Goal: Transaction & Acquisition: Purchase product/service

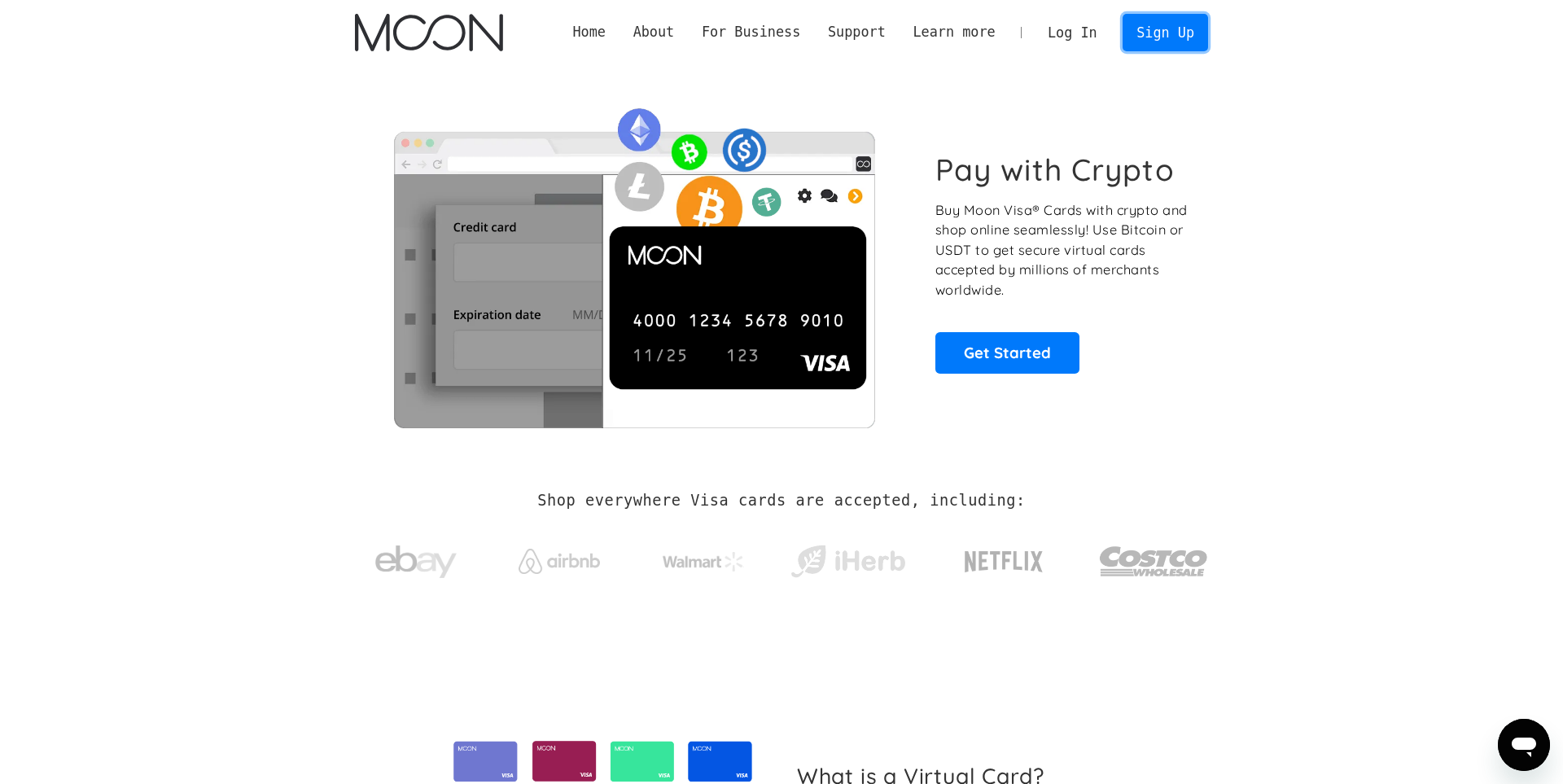
click at [1160, 30] on link "Sign Up" at bounding box center [1165, 32] width 85 height 37
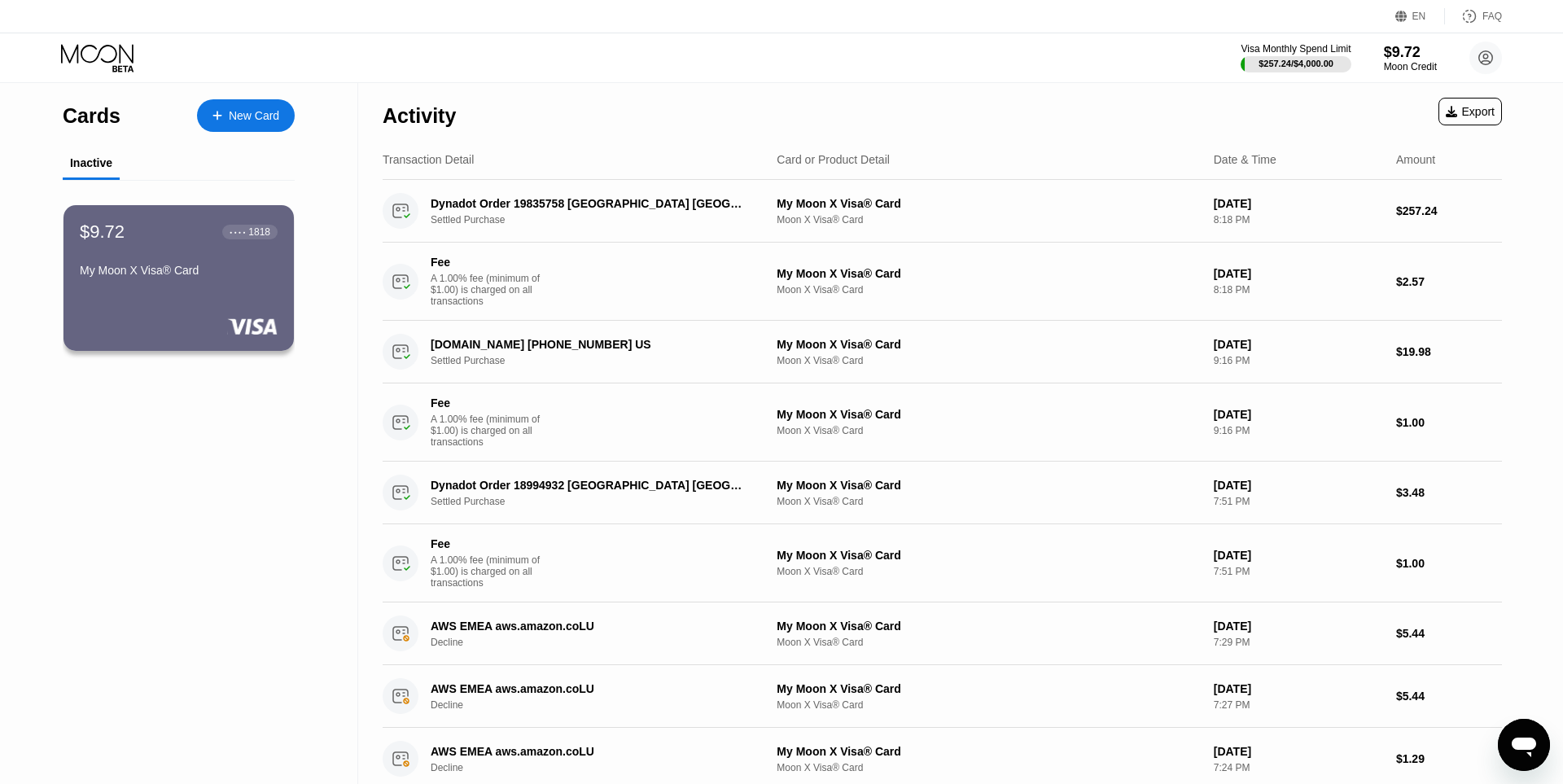
click at [951, 90] on div "Activity Export" at bounding box center [942, 111] width 1119 height 57
click at [1490, 55] on circle at bounding box center [1486, 58] width 32 height 32
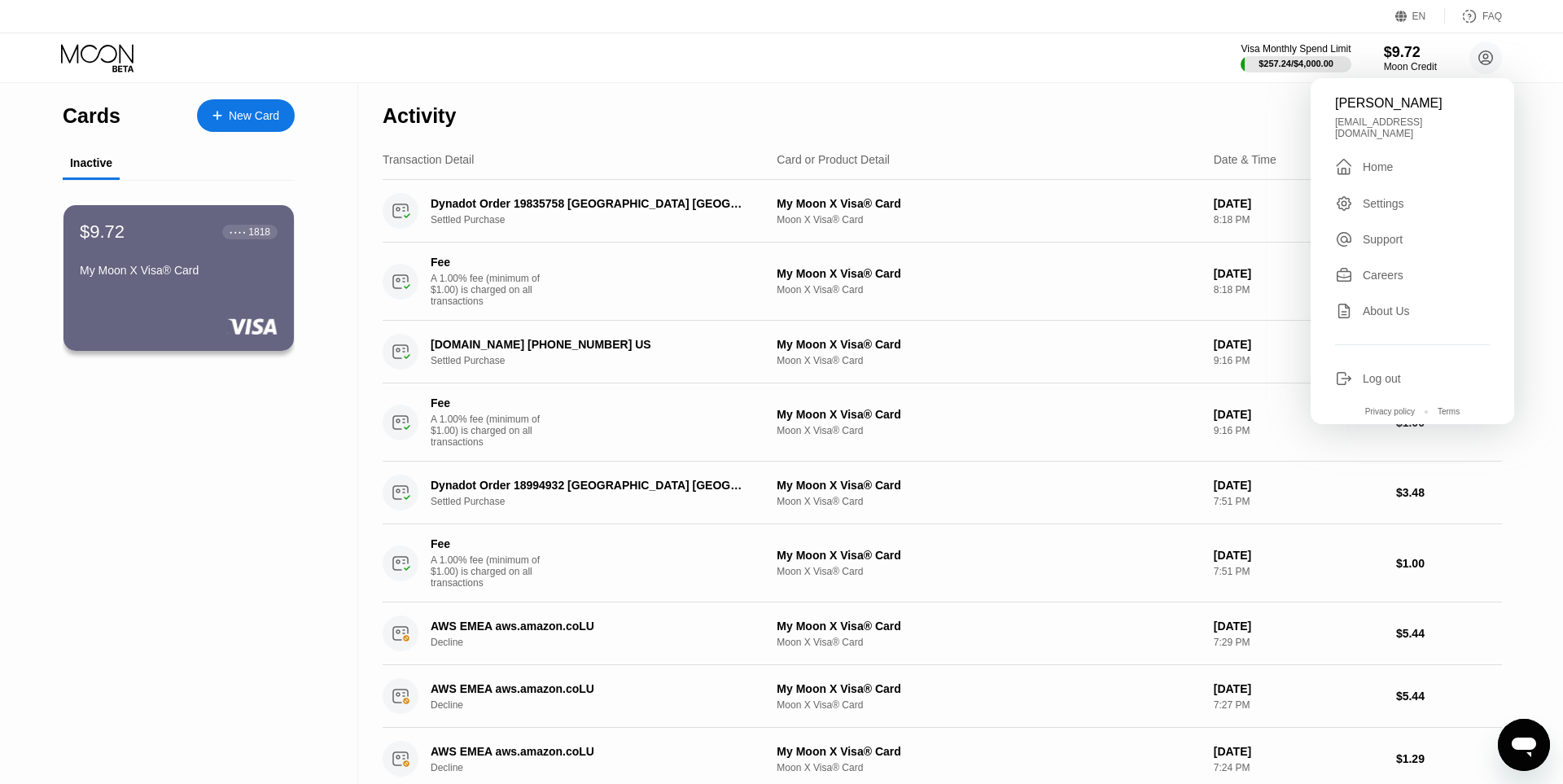
click at [1377, 372] on div "Log out" at bounding box center [1381, 378] width 38 height 13
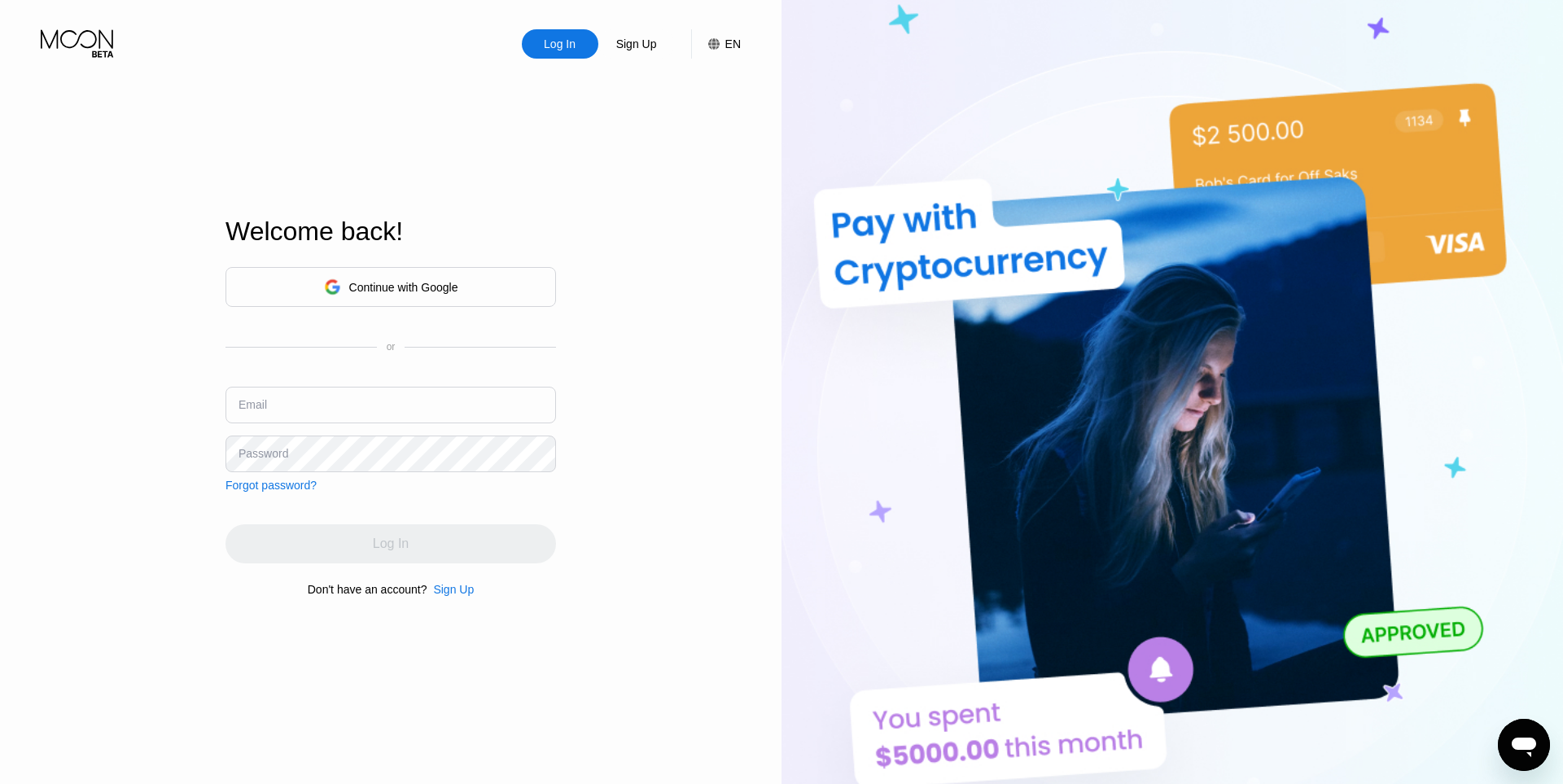
click at [420, 281] on div "Continue with Google" at bounding box center [403, 287] width 109 height 13
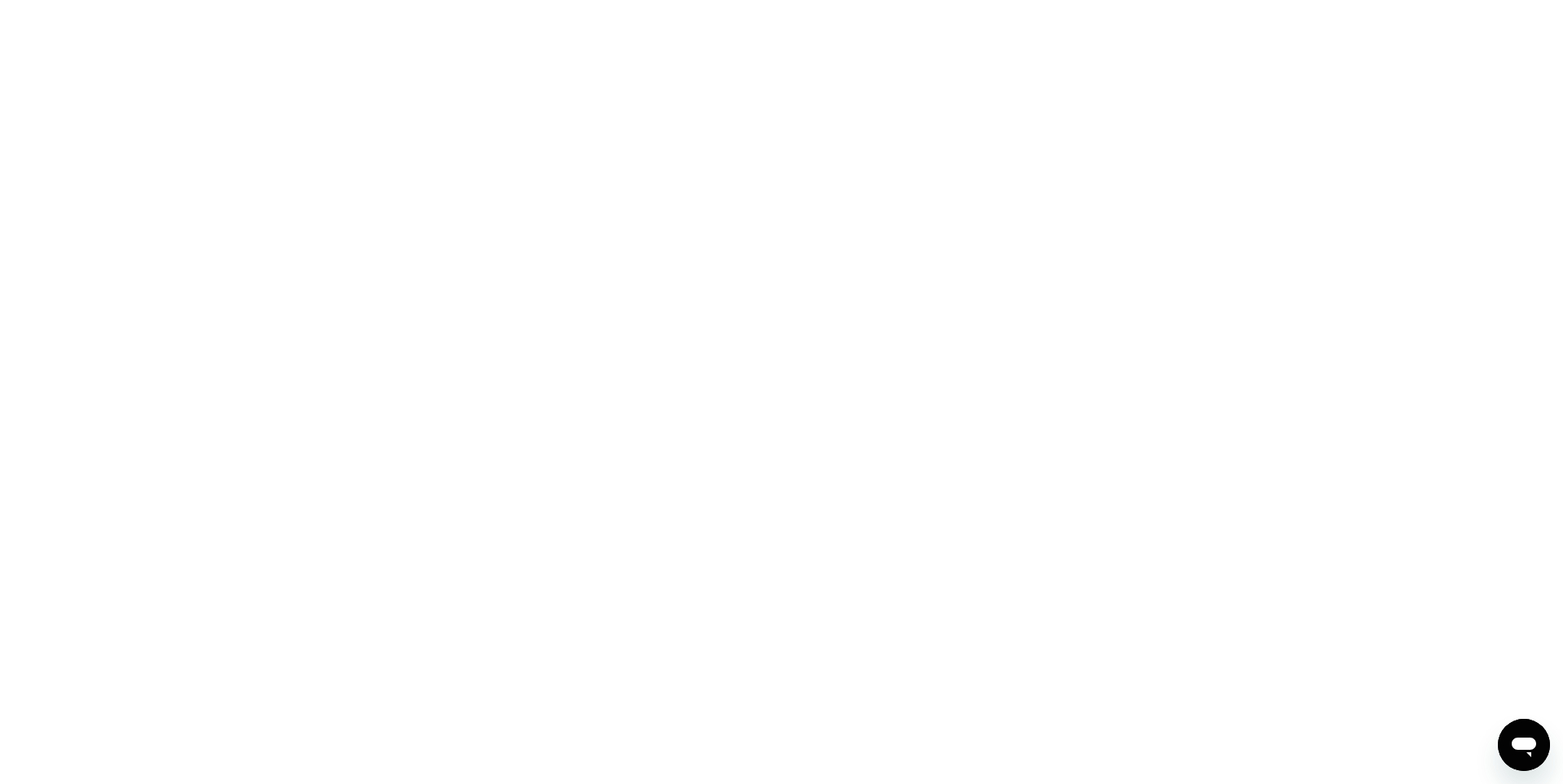
click at [924, 261] on div at bounding box center [782, 392] width 1563 height 784
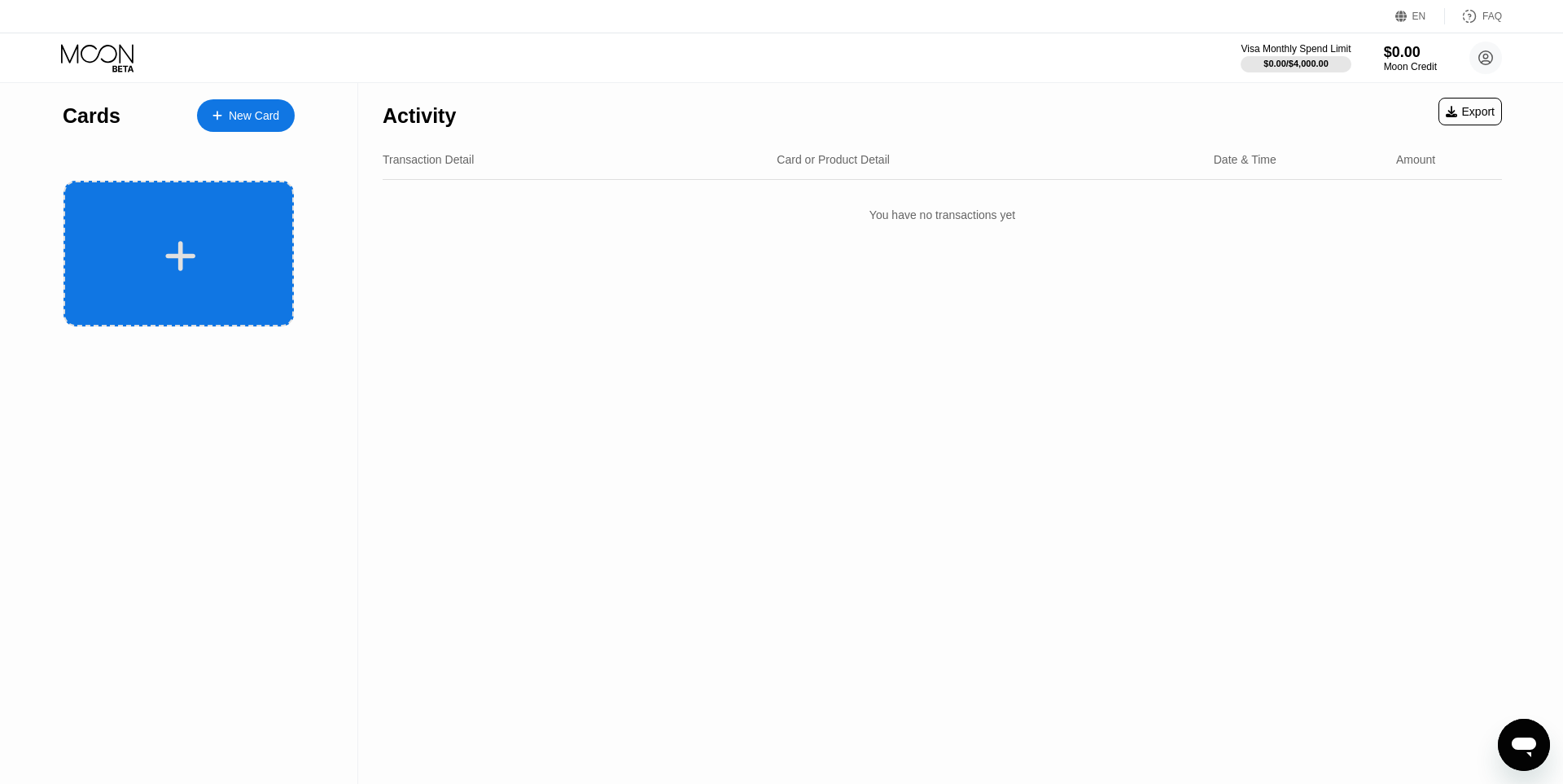
click at [229, 233] on div at bounding box center [179, 254] width 230 height 146
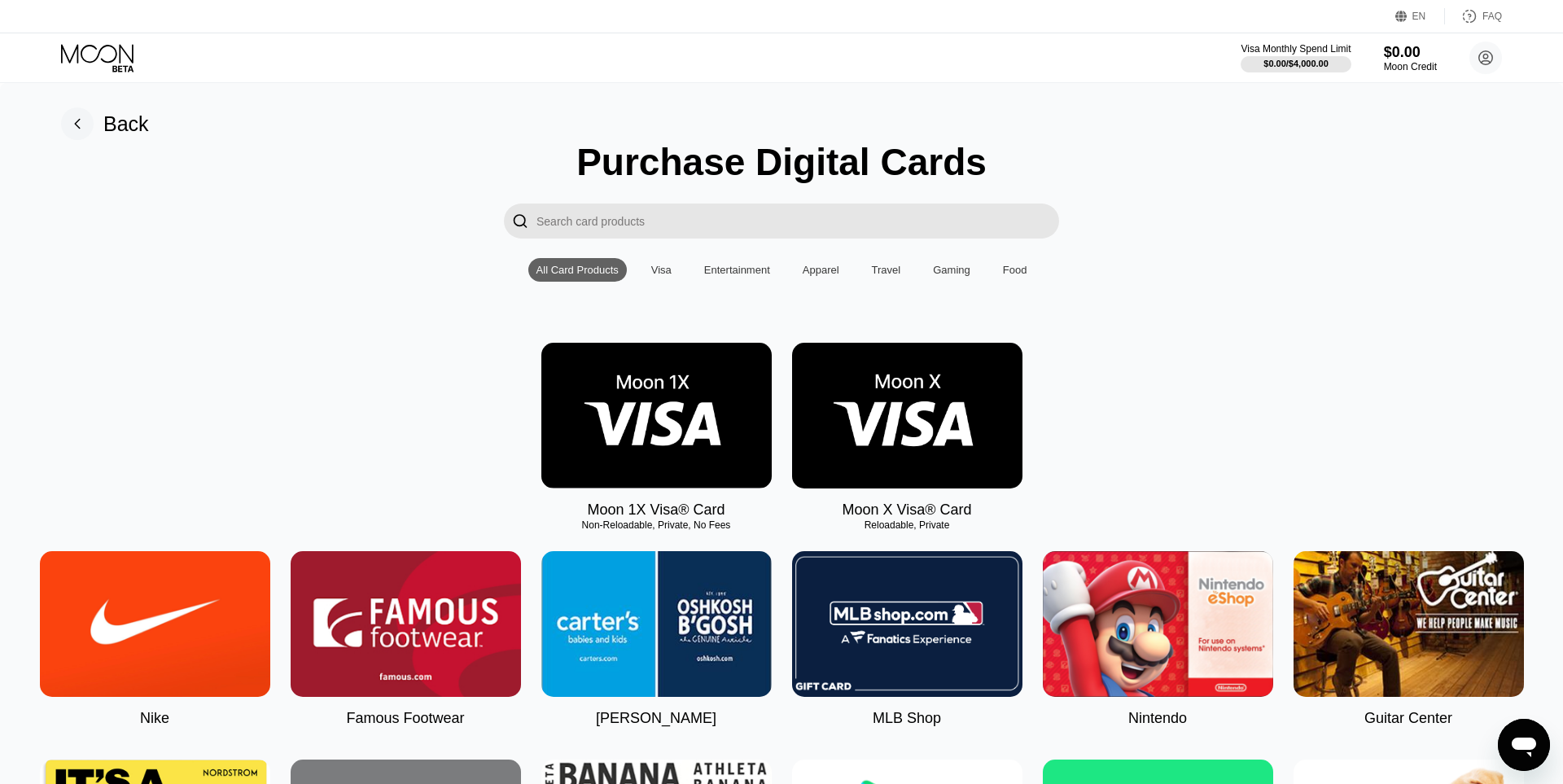
click at [907, 419] on img at bounding box center [908, 416] width 230 height 146
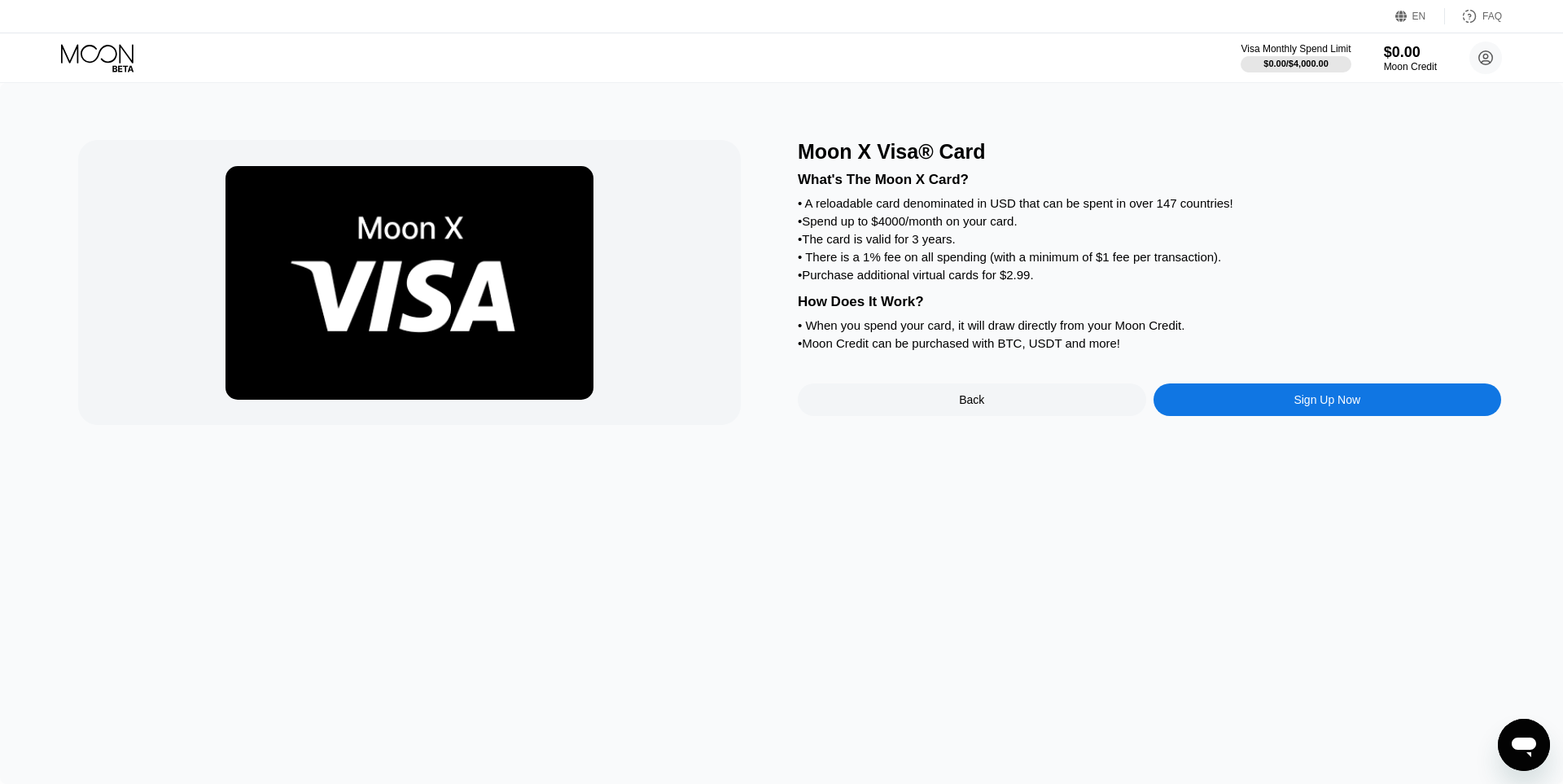
click at [1103, 293] on div "What's The Moon X Card? • A reloadable card denominated in USD that can be spen…" at bounding box center [1149, 259] width 703 height 191
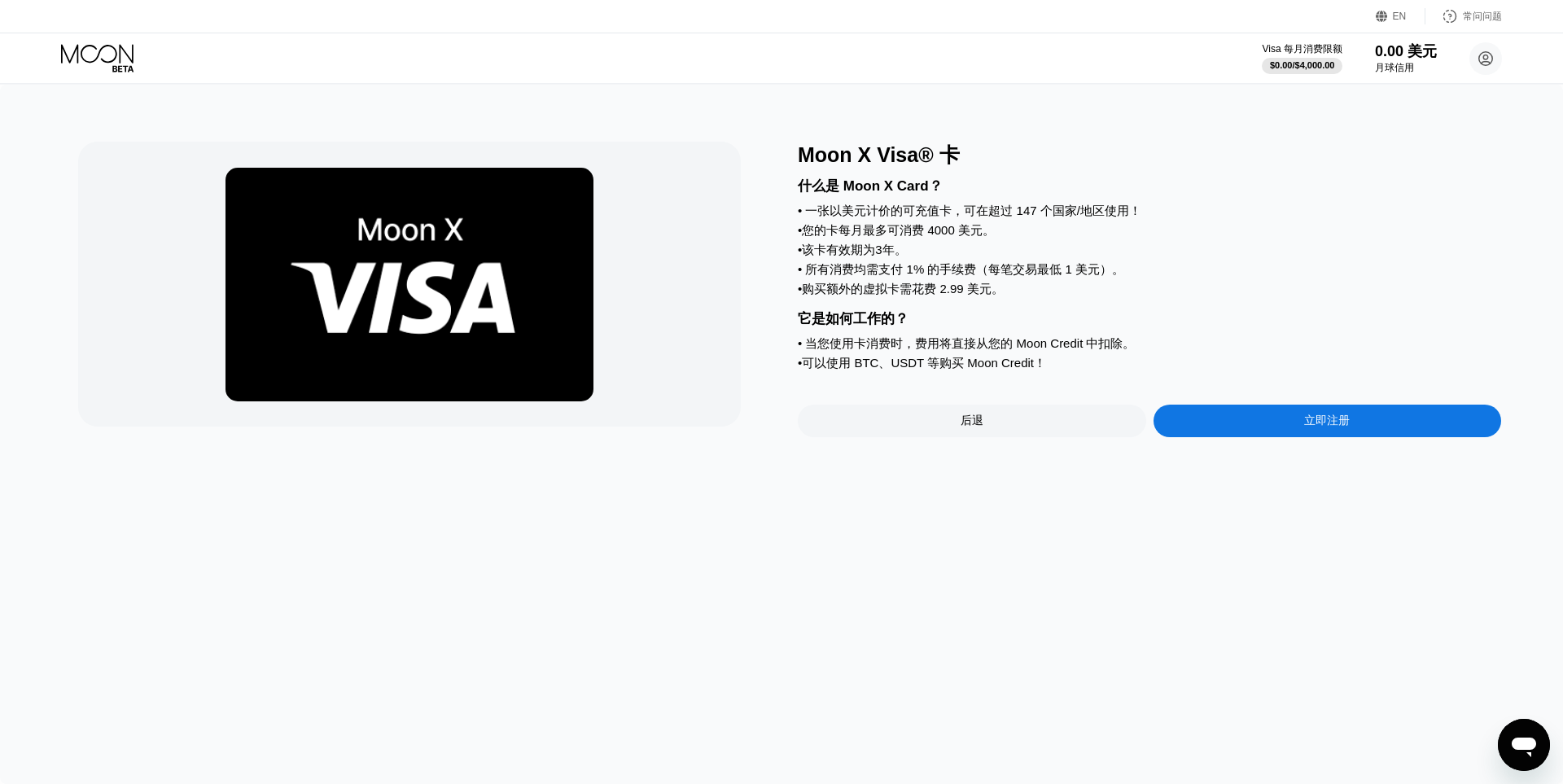
click at [1012, 437] on div "后退" at bounding box center [971, 420] width 348 height 32
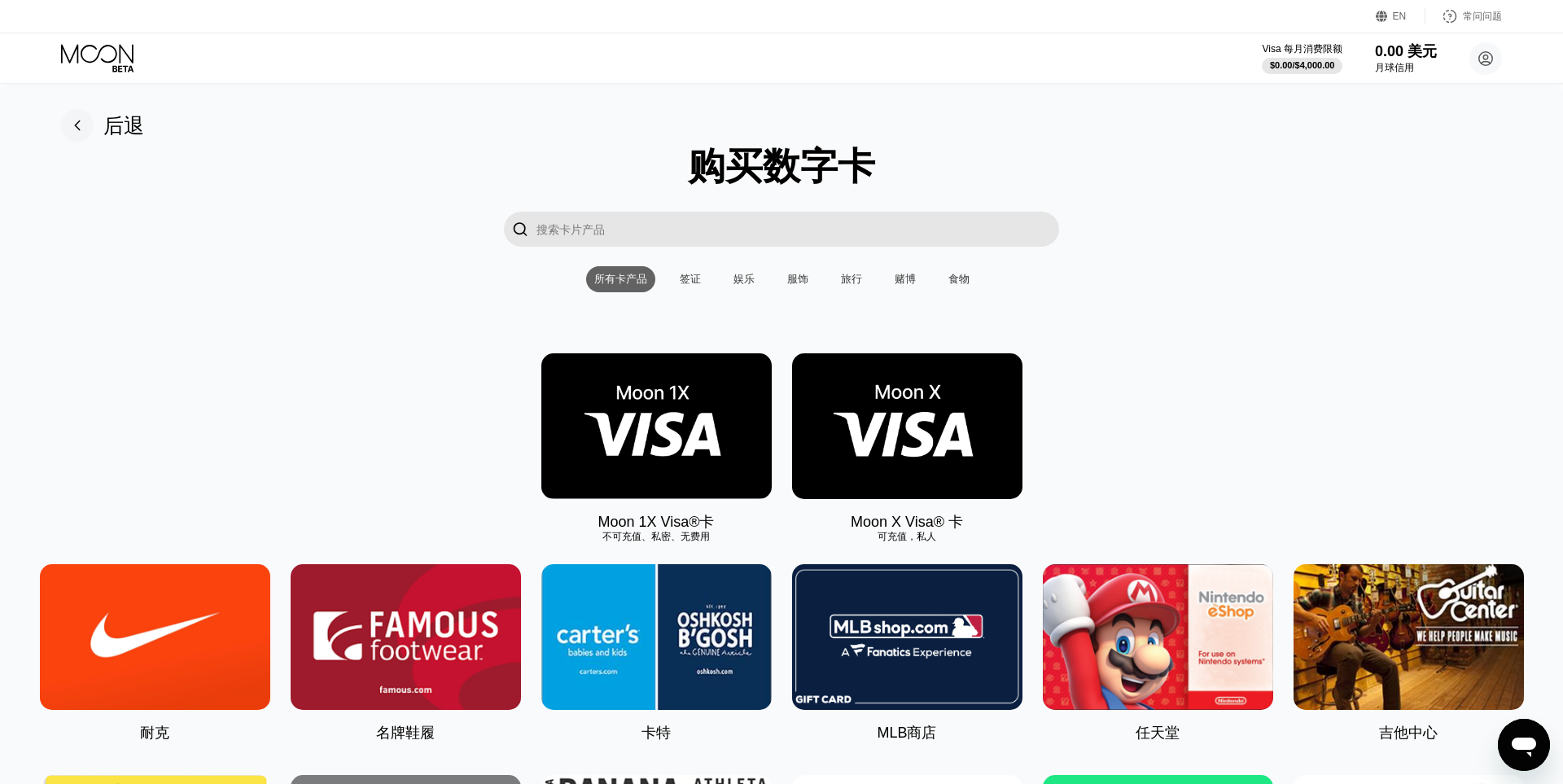
click at [709, 440] on img at bounding box center [656, 426] width 230 height 146
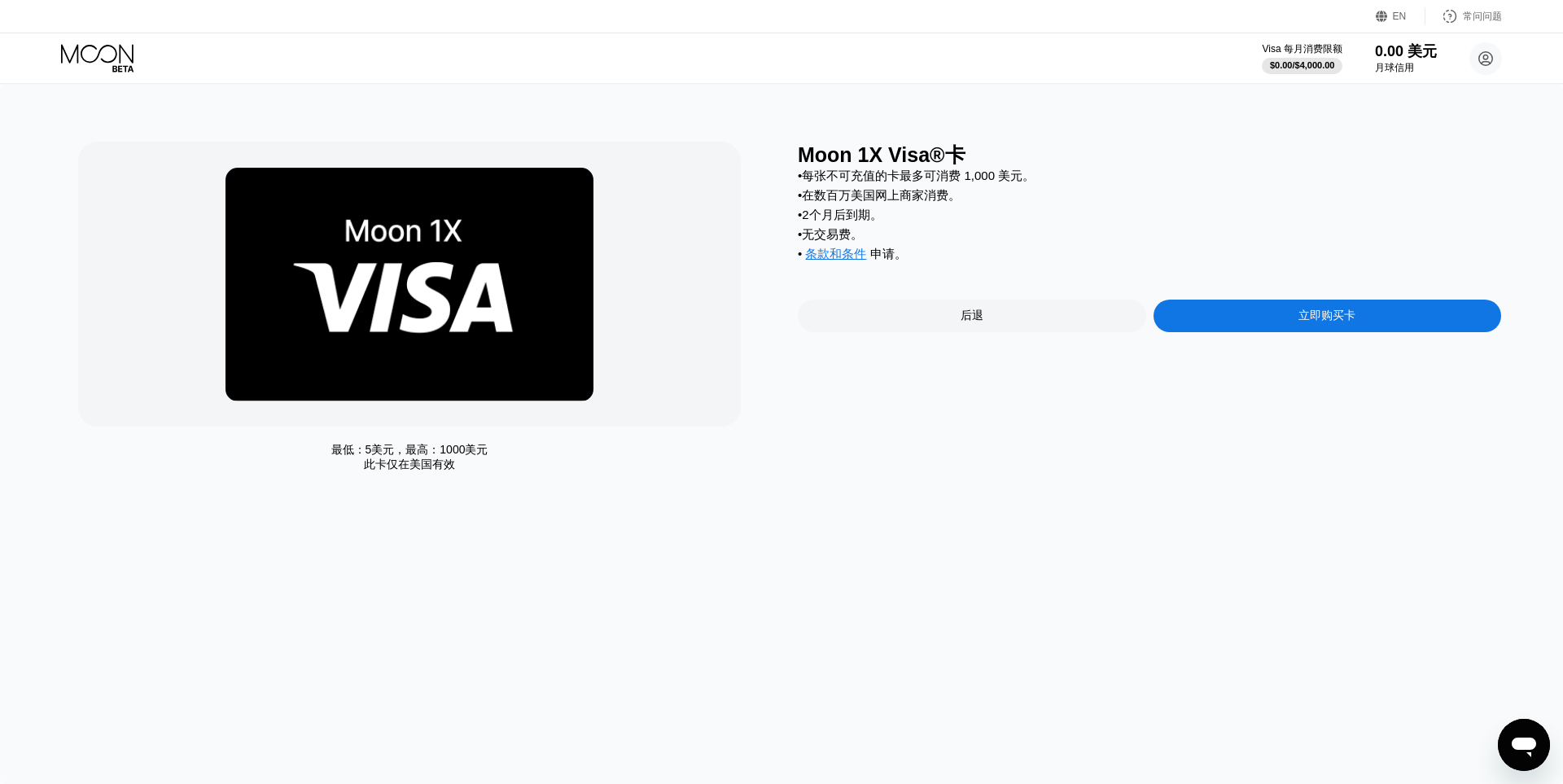
click at [977, 321] on font "后退" at bounding box center [971, 315] width 23 height 13
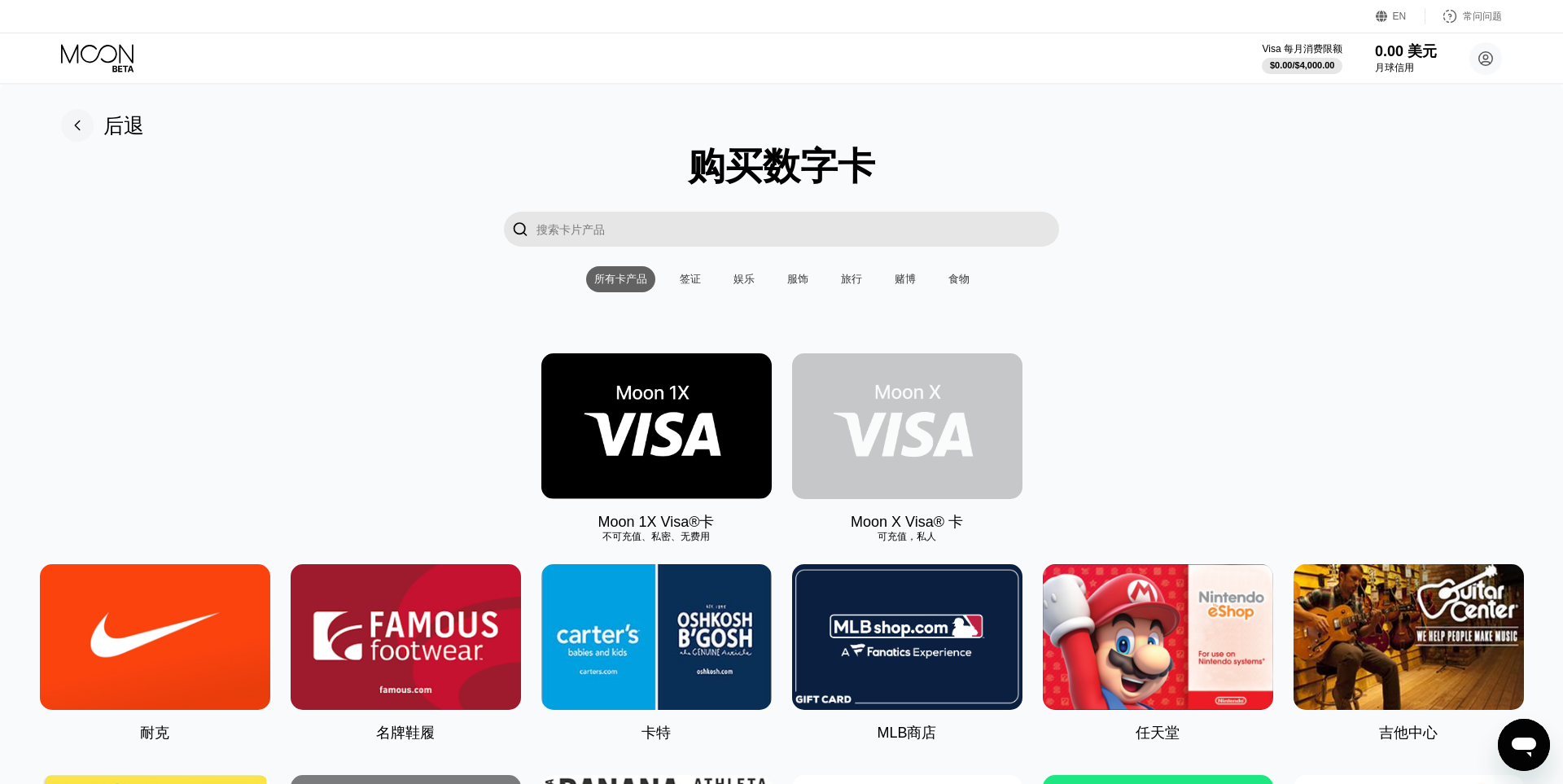
click at [908, 424] on img at bounding box center [908, 426] width 230 height 146
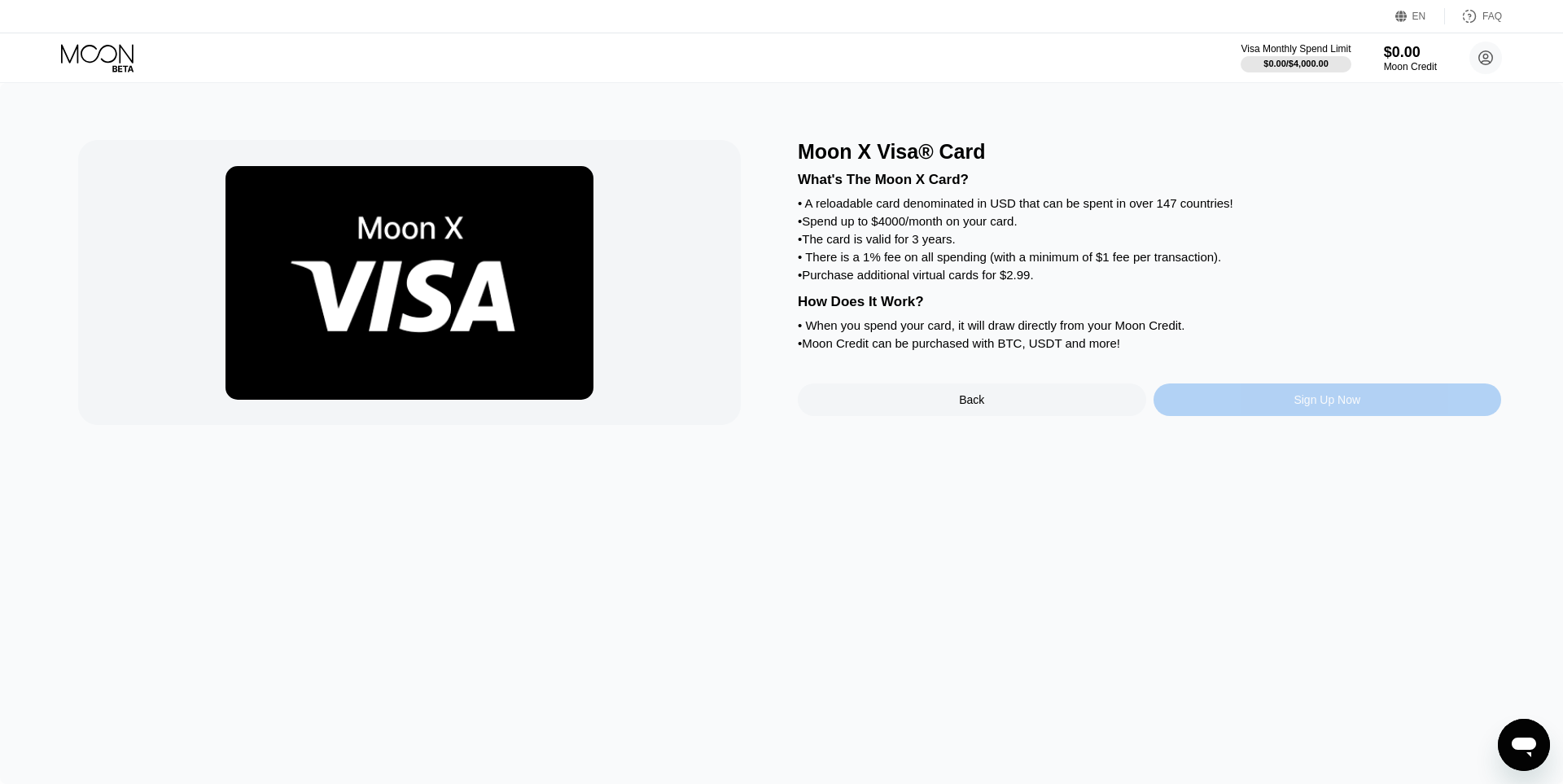
click at [1317, 406] on div "Sign Up Now" at bounding box center [1327, 400] width 67 height 13
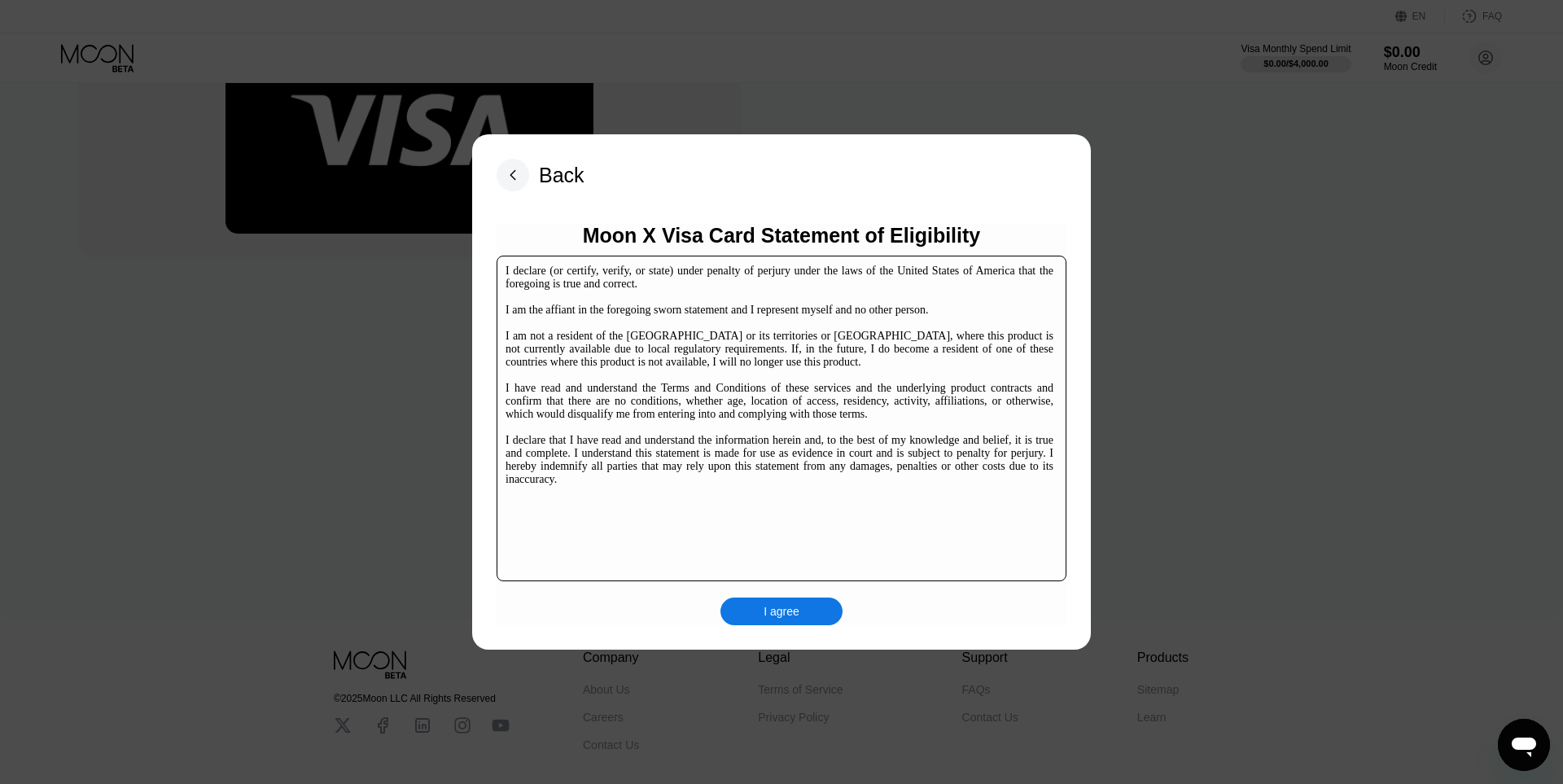
scroll to position [241, 0]
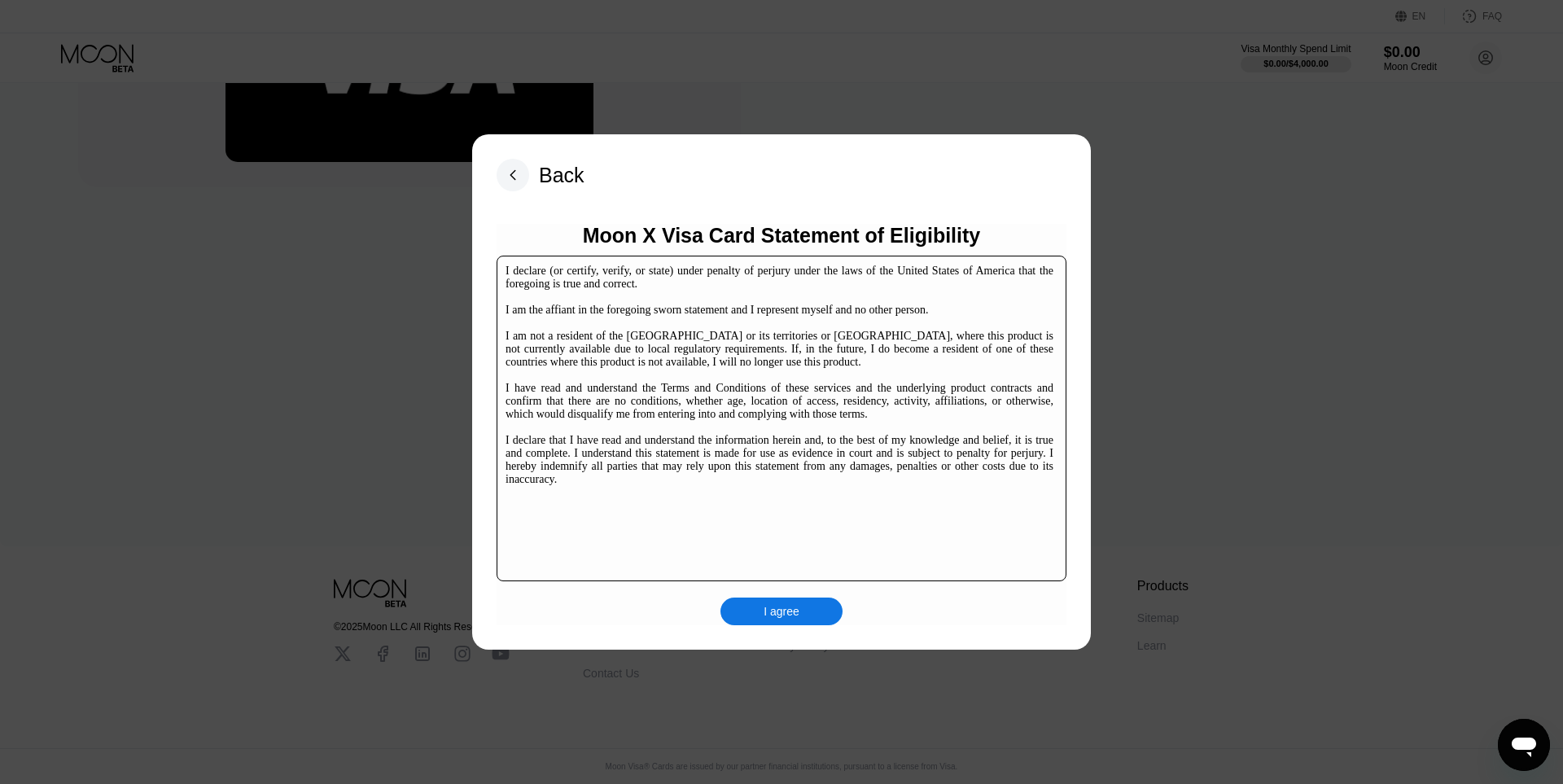
click at [789, 612] on div "I agree" at bounding box center [782, 611] width 36 height 14
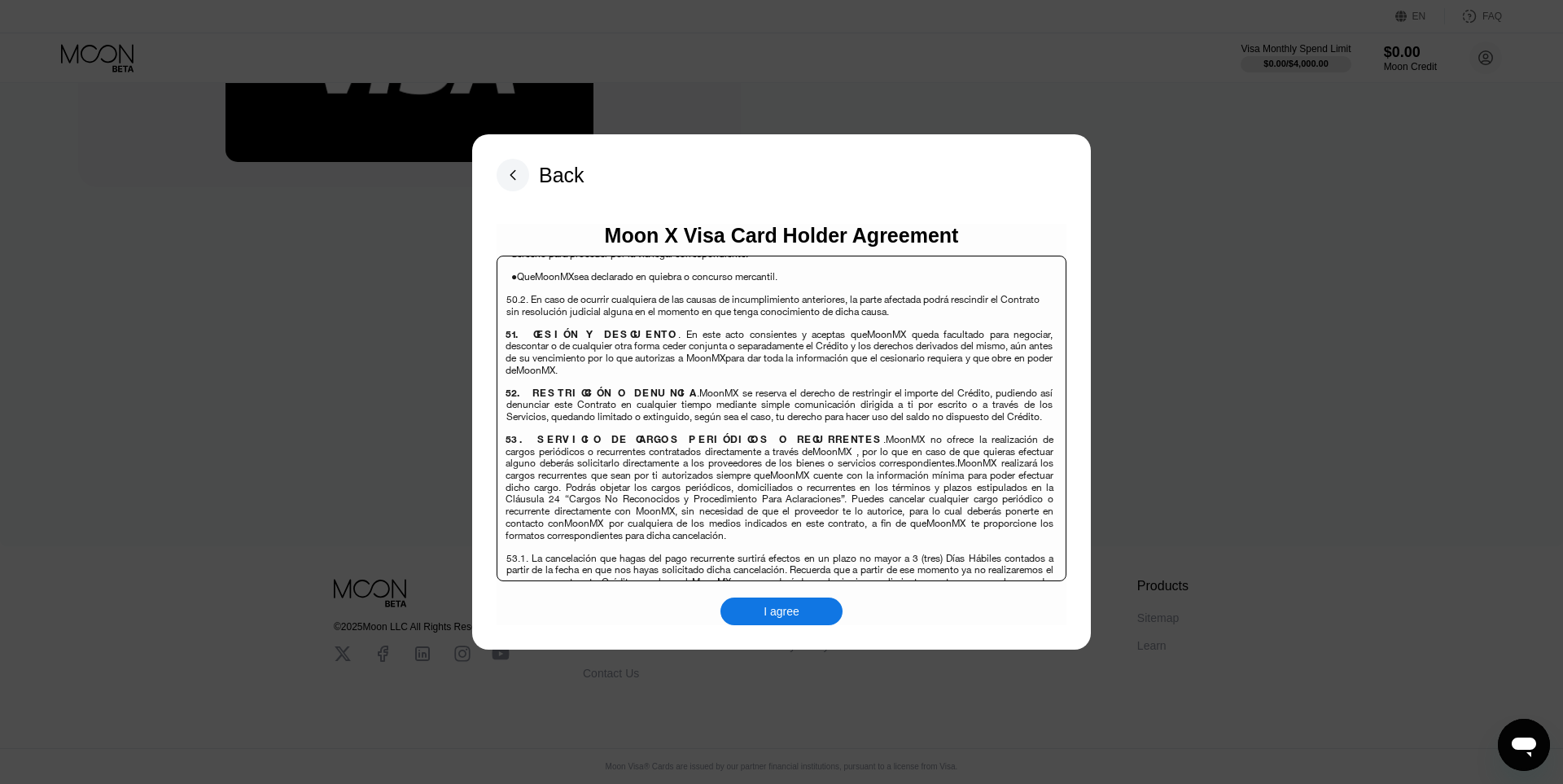
scroll to position [11168, 0]
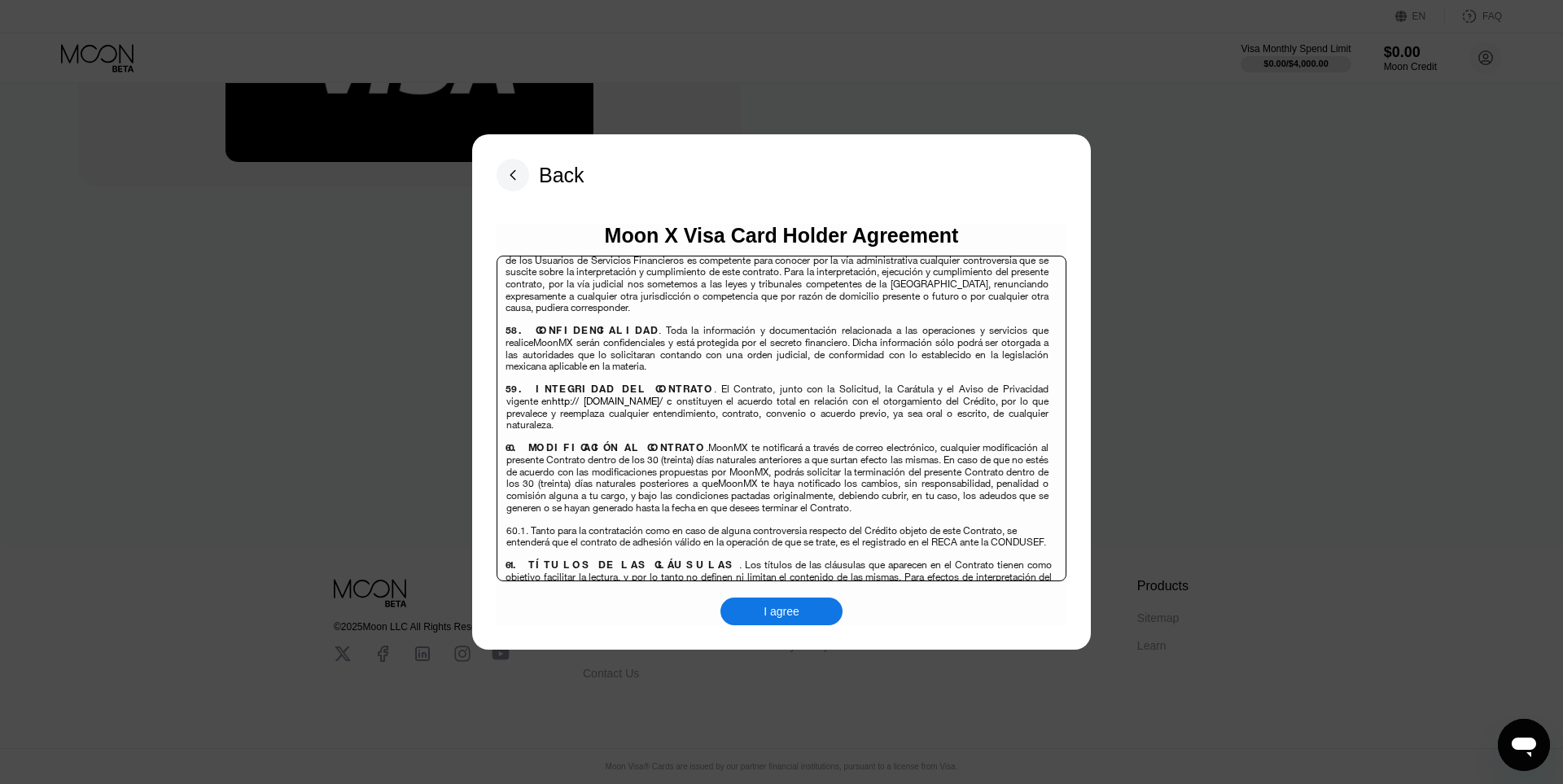
click at [764, 608] on div "I agree" at bounding box center [782, 611] width 36 height 14
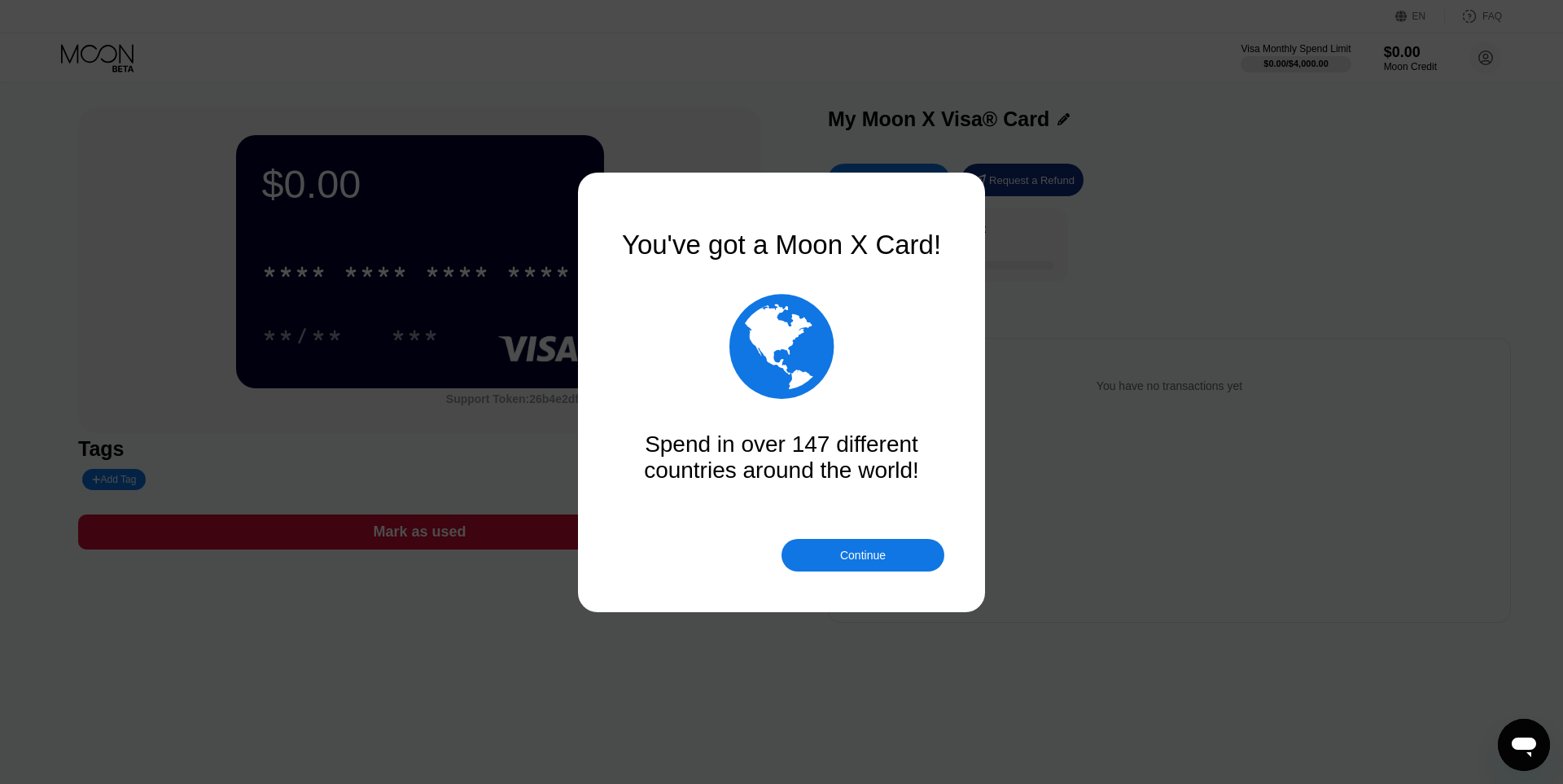
click at [878, 543] on div "Continue" at bounding box center [863, 554] width 163 height 32
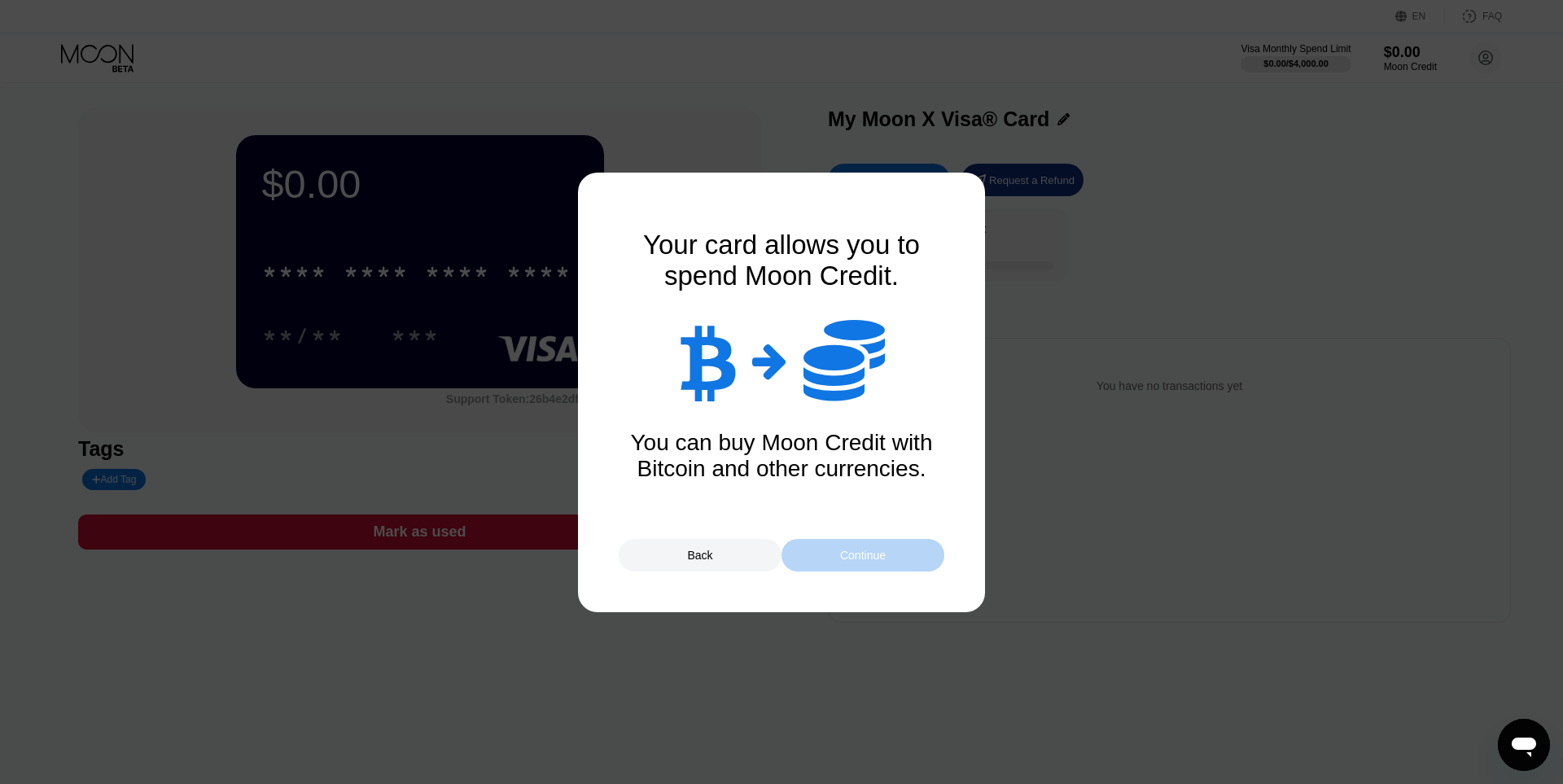
click at [872, 552] on div "Continue" at bounding box center [863, 554] width 46 height 13
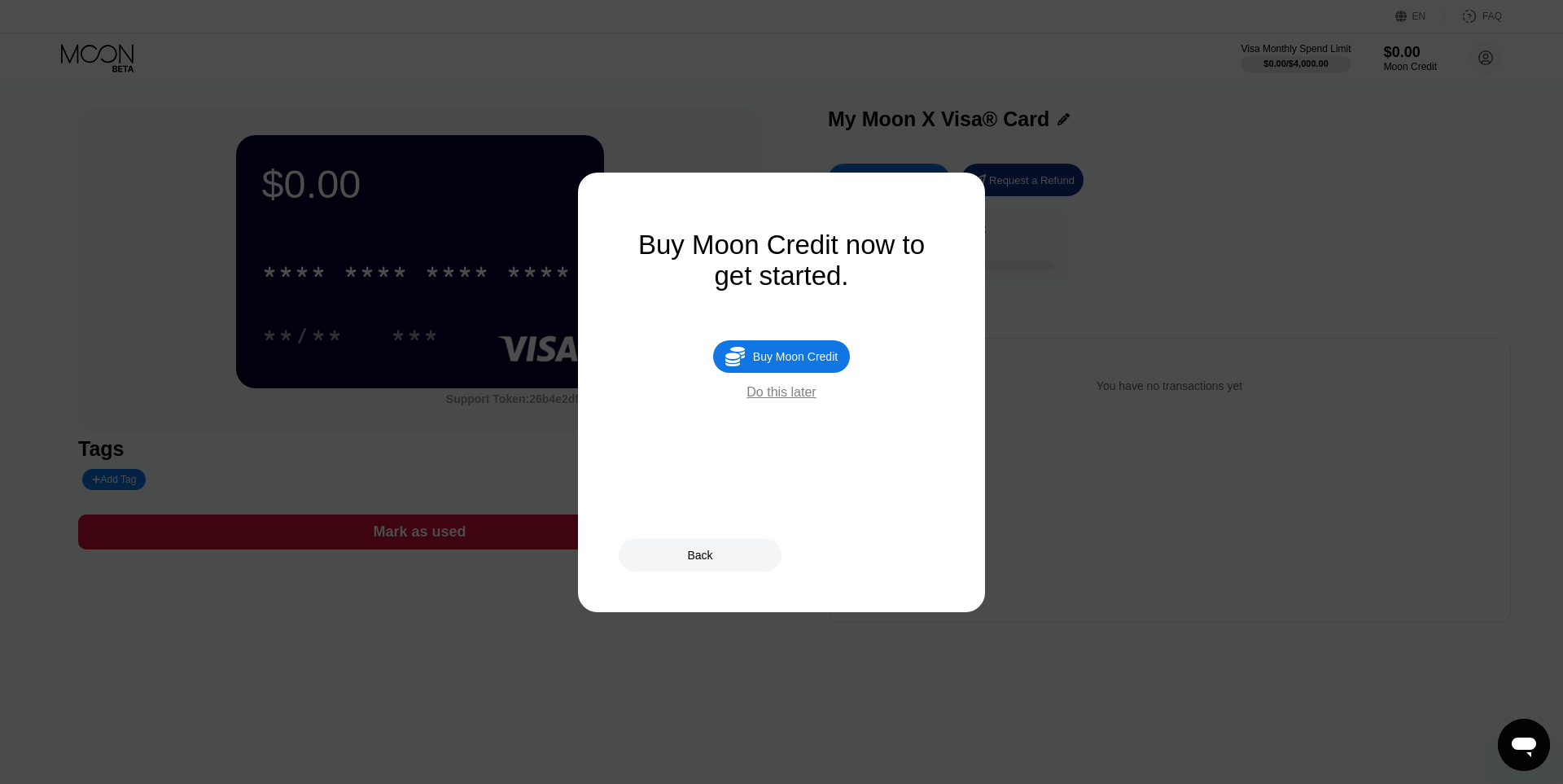
click at [793, 355] on div "Buy Moon Credit" at bounding box center [795, 356] width 85 height 13
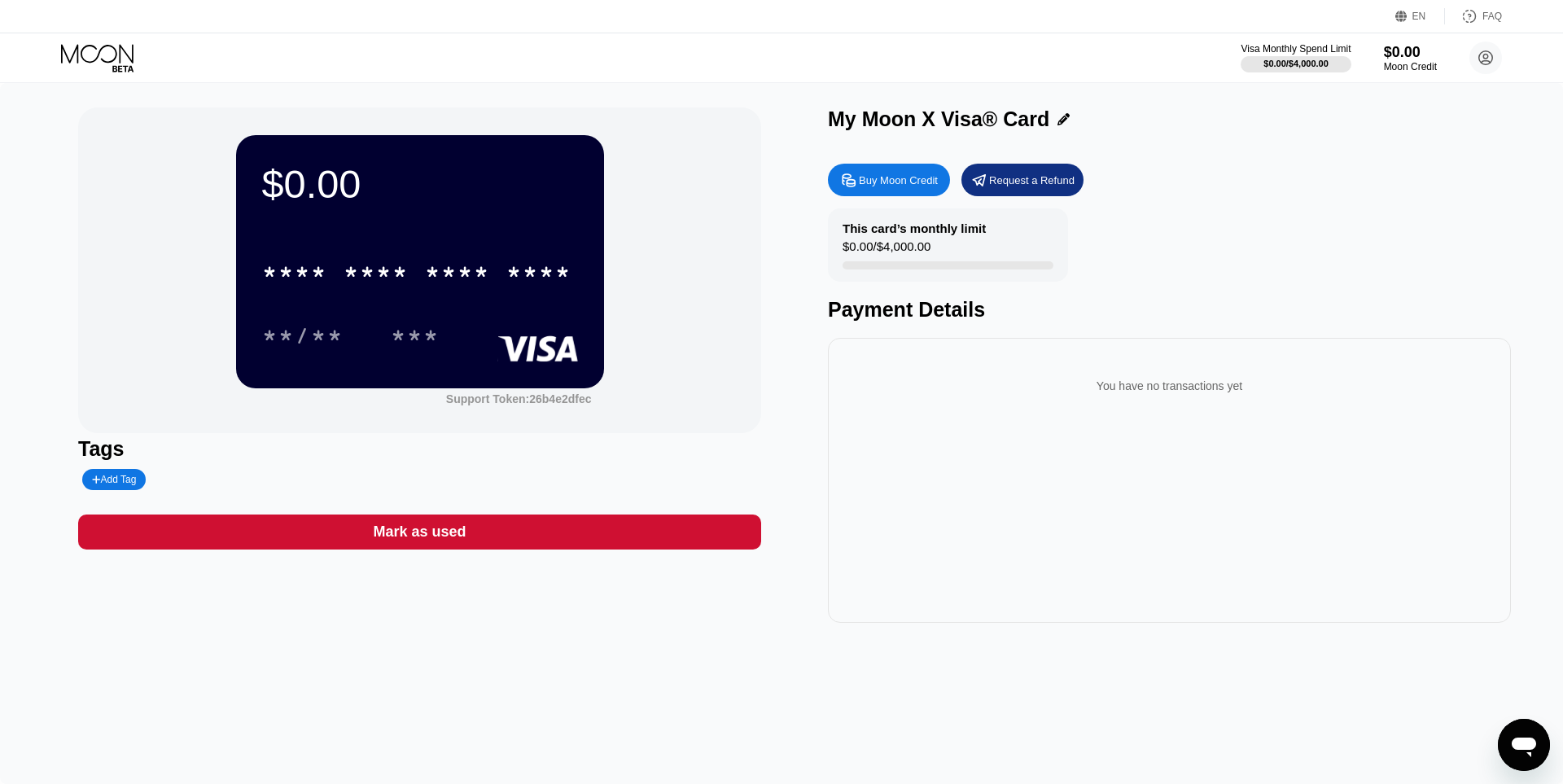
type input "0"
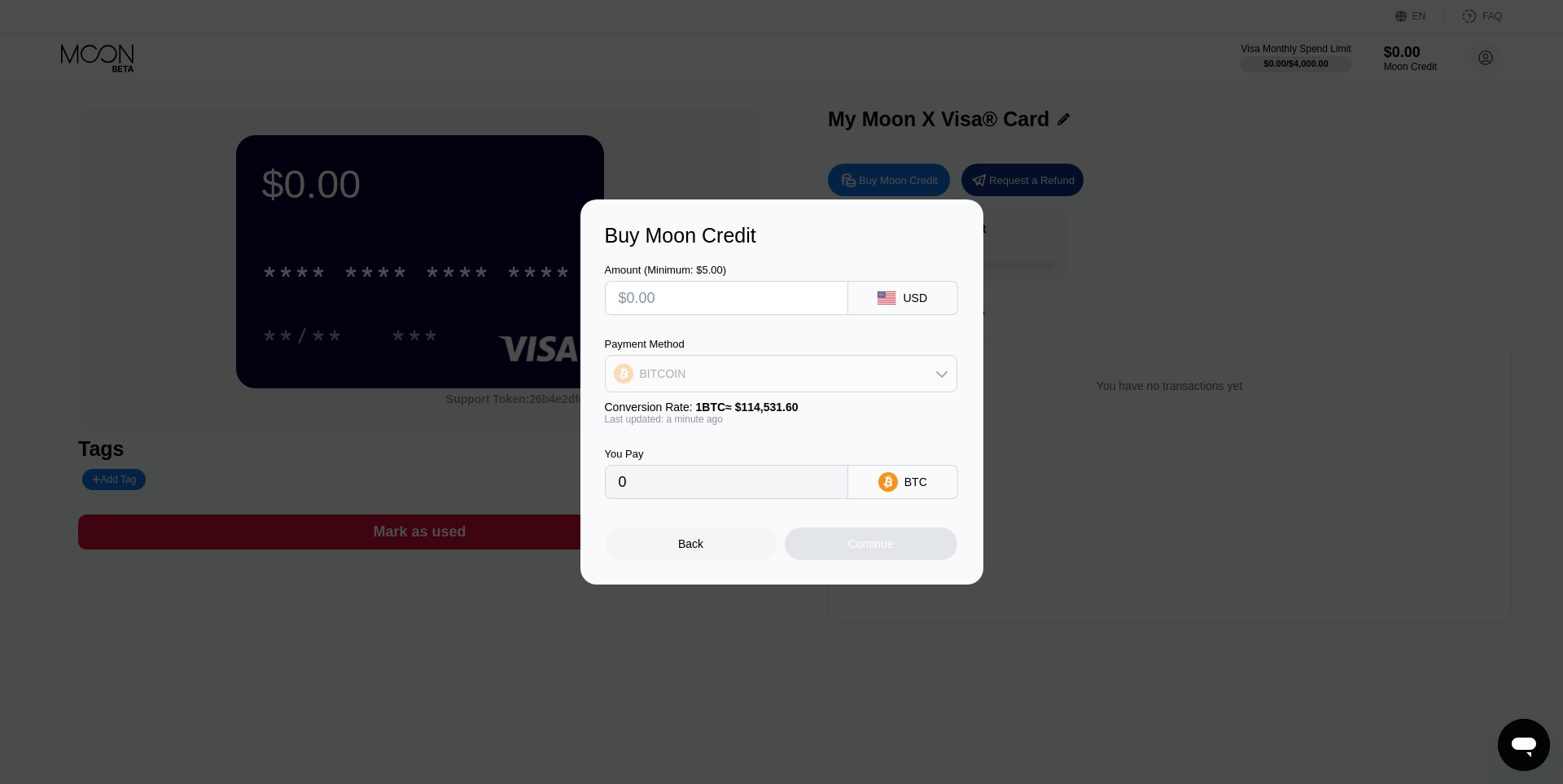
click at [793, 361] on div "BITCOIN" at bounding box center [782, 374] width 351 height 32
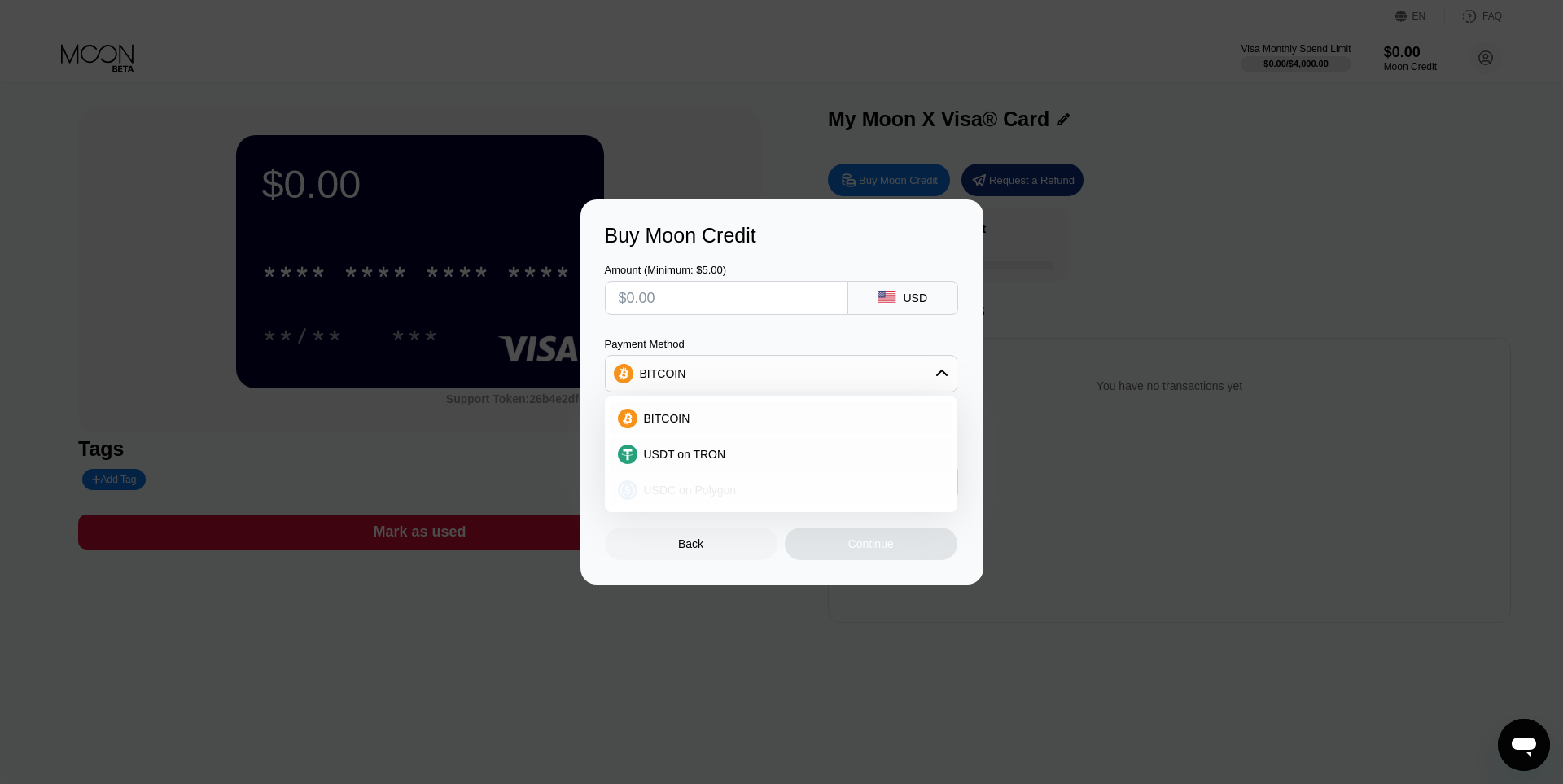
click at [755, 480] on div "USDC on Polygon" at bounding box center [781, 490] width 343 height 32
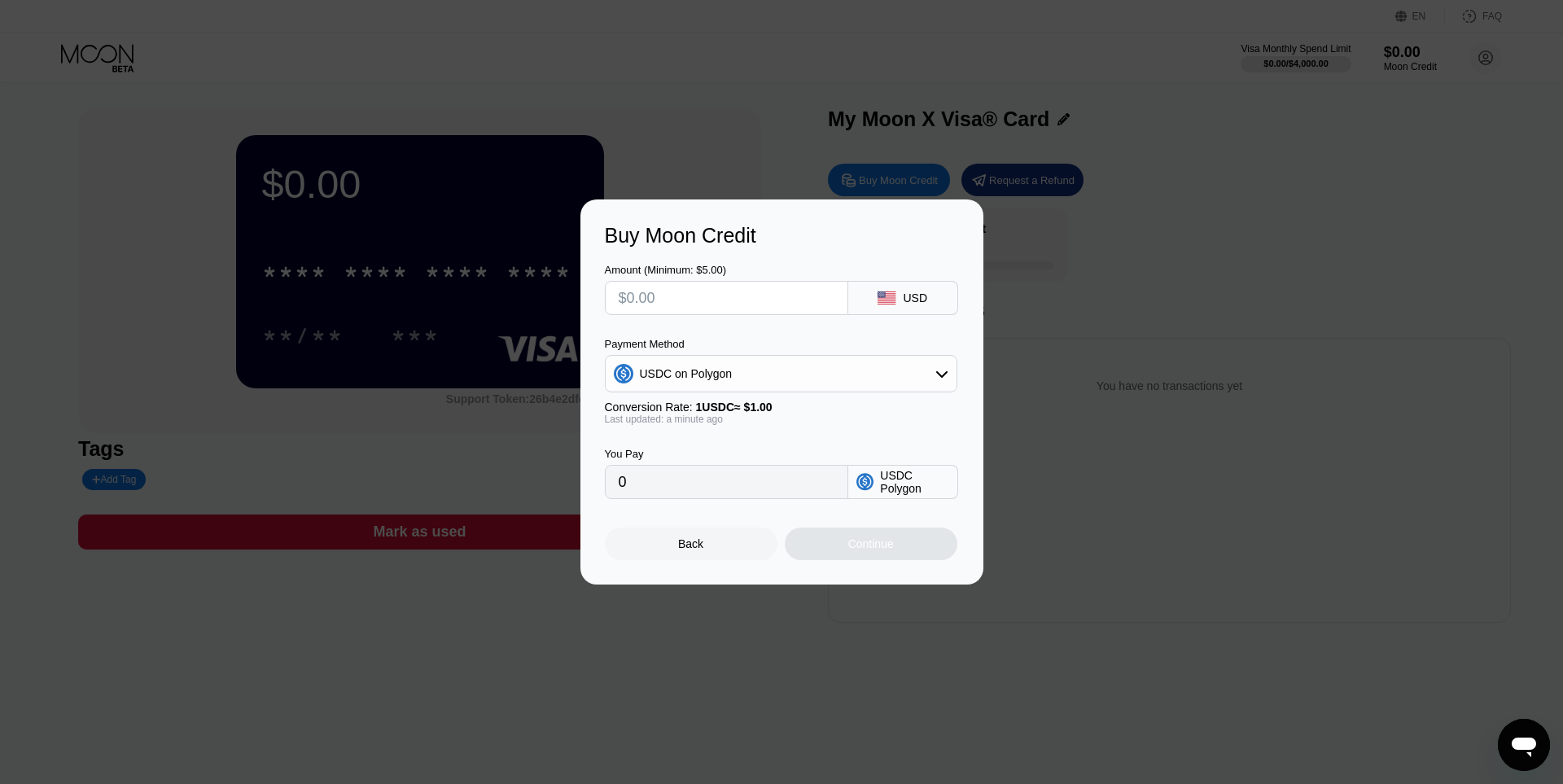
click at [763, 291] on input "text" at bounding box center [727, 298] width 216 height 32
click at [762, 291] on input "text" at bounding box center [727, 298] width 216 height 32
type input "$1"
type input "1.00000000"
type input "$10"
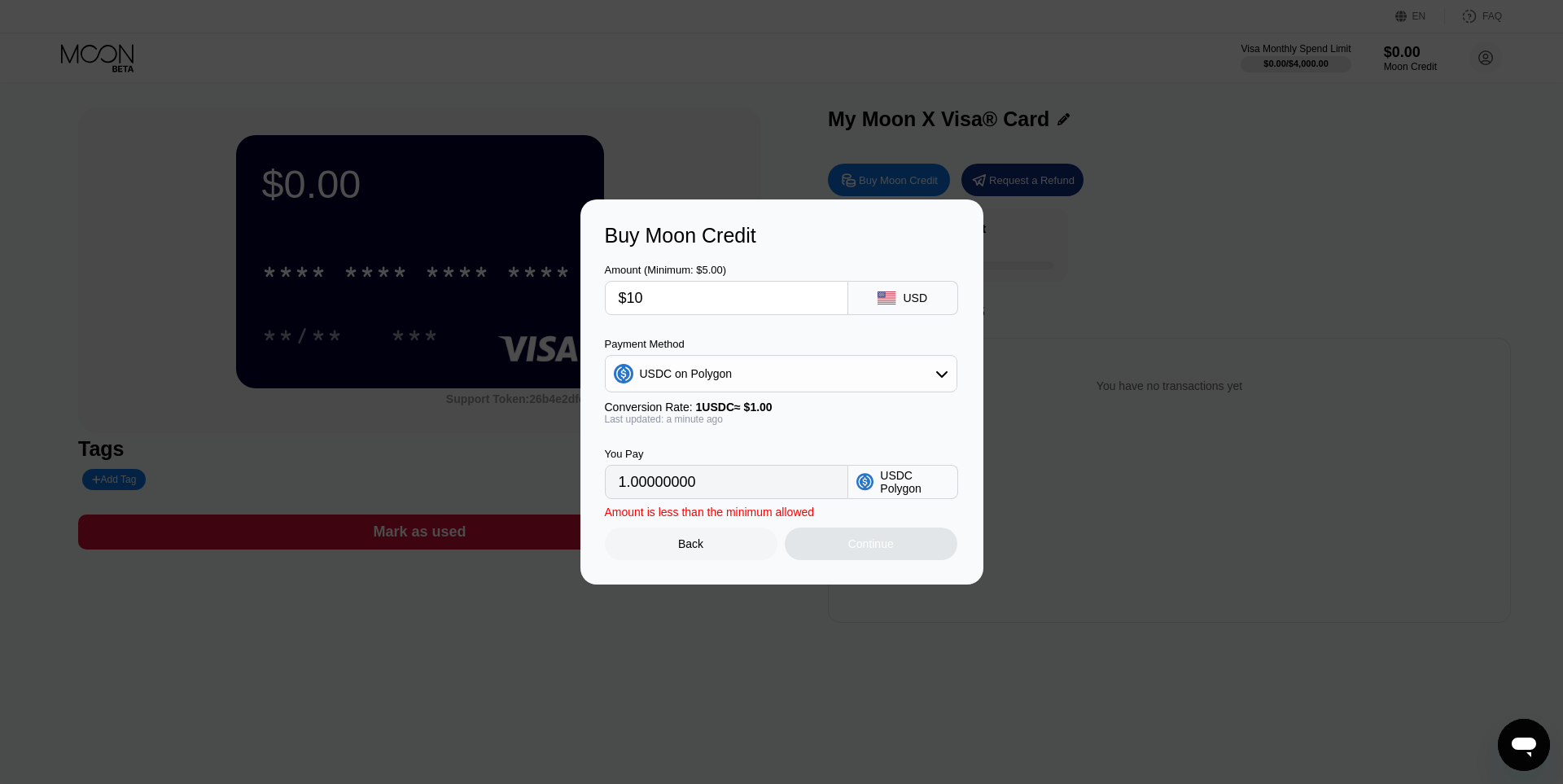
type input "10.00000000"
type input "$100"
type input "100.00000000"
type input "$100"
click at [742, 383] on div "USDC on Polygon" at bounding box center [782, 374] width 351 height 32
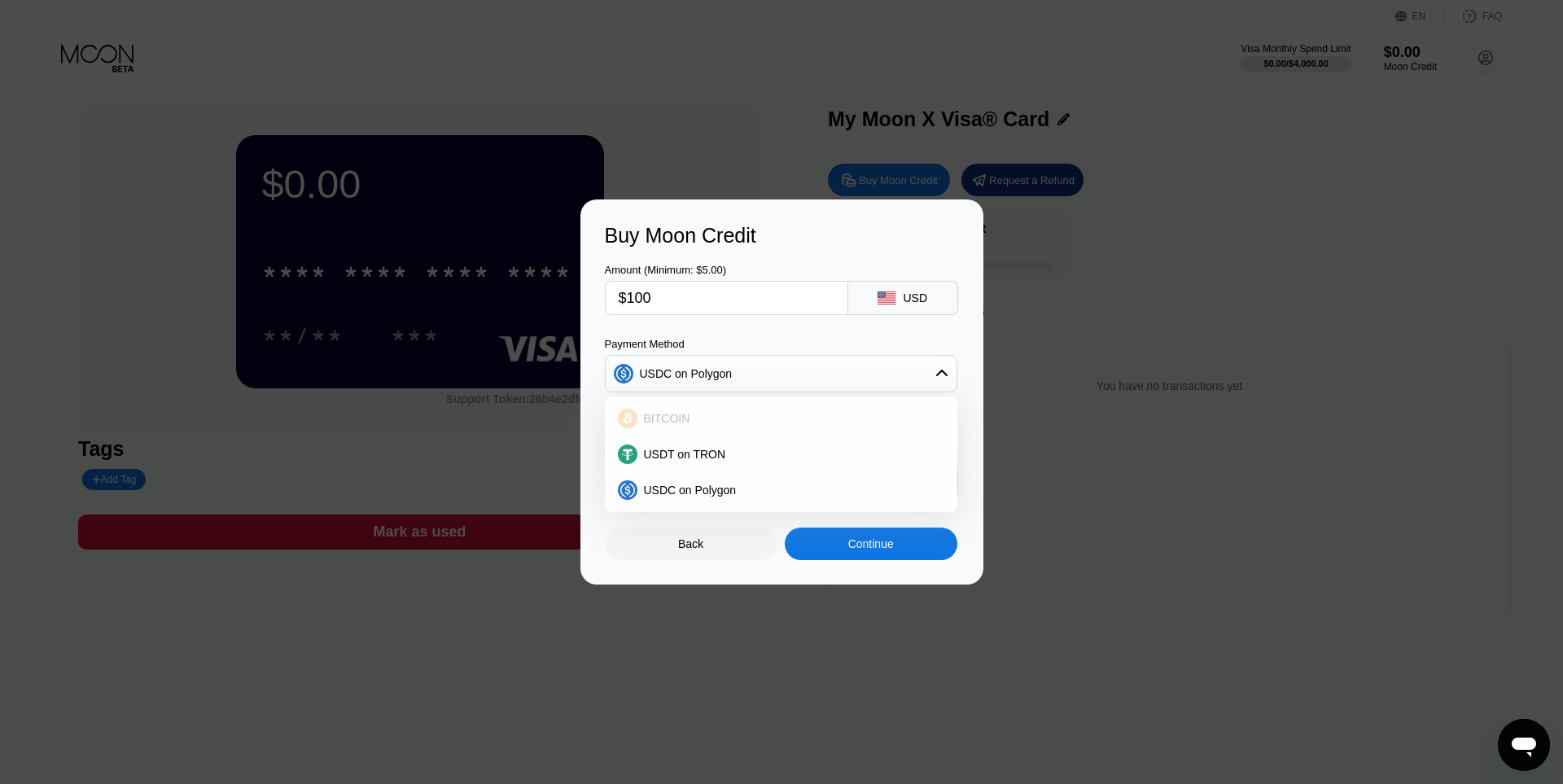
click at [729, 419] on div "BITCOIN" at bounding box center [791, 418] width 307 height 13
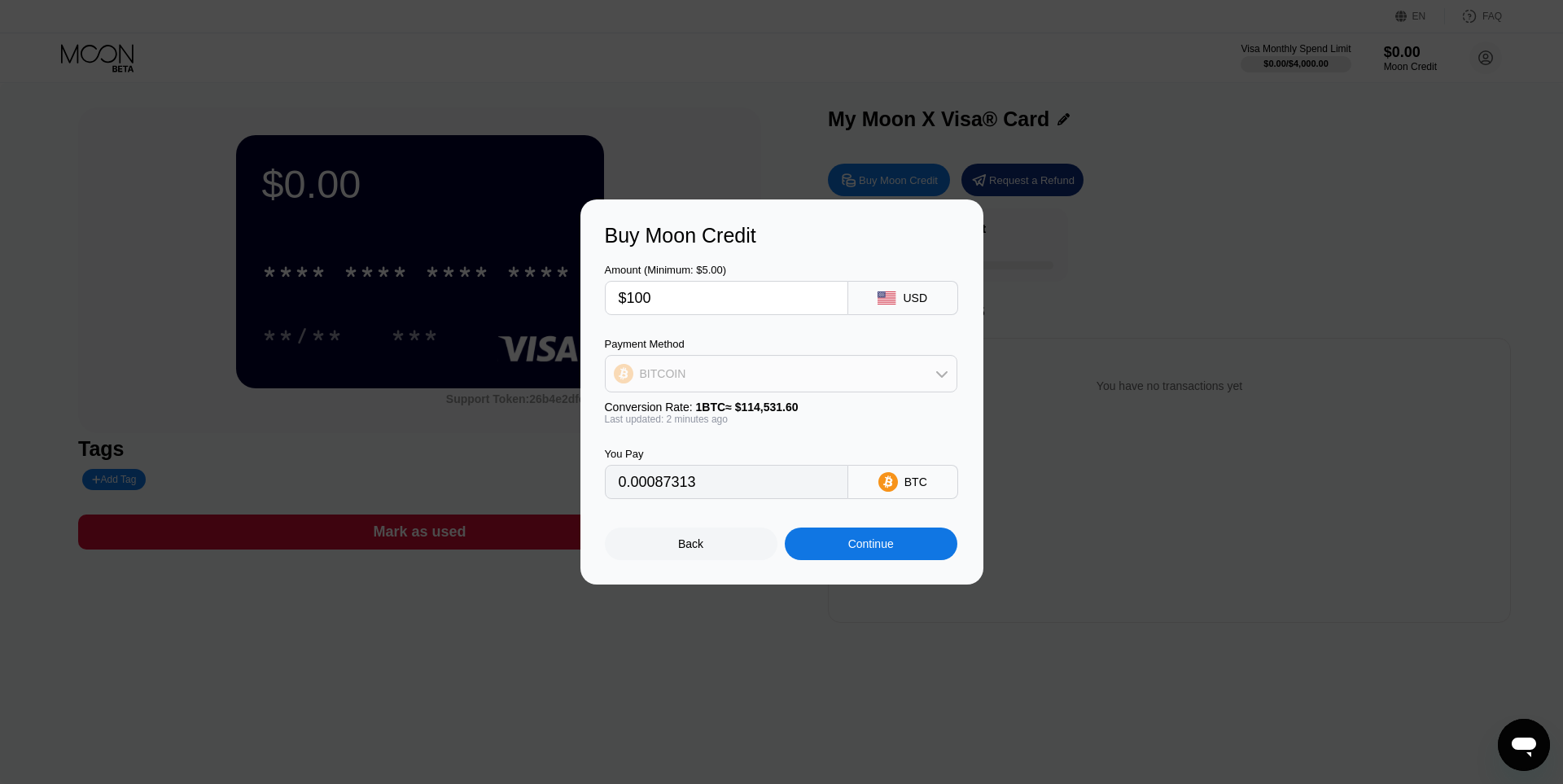
click at [732, 365] on div "BITCOIN" at bounding box center [782, 374] width 351 height 32
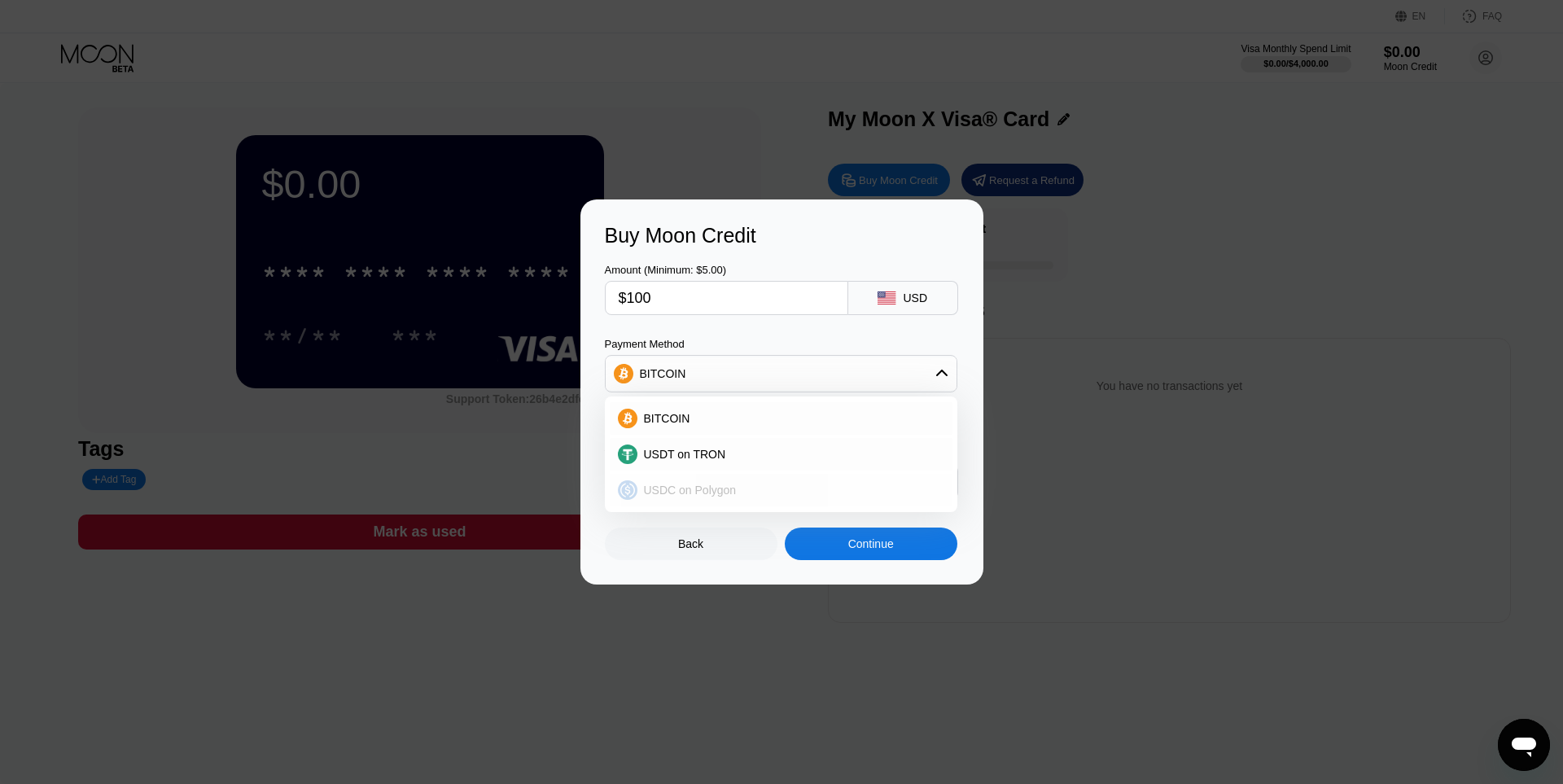
click at [726, 490] on span "USDC on Polygon" at bounding box center [690, 490] width 93 height 13
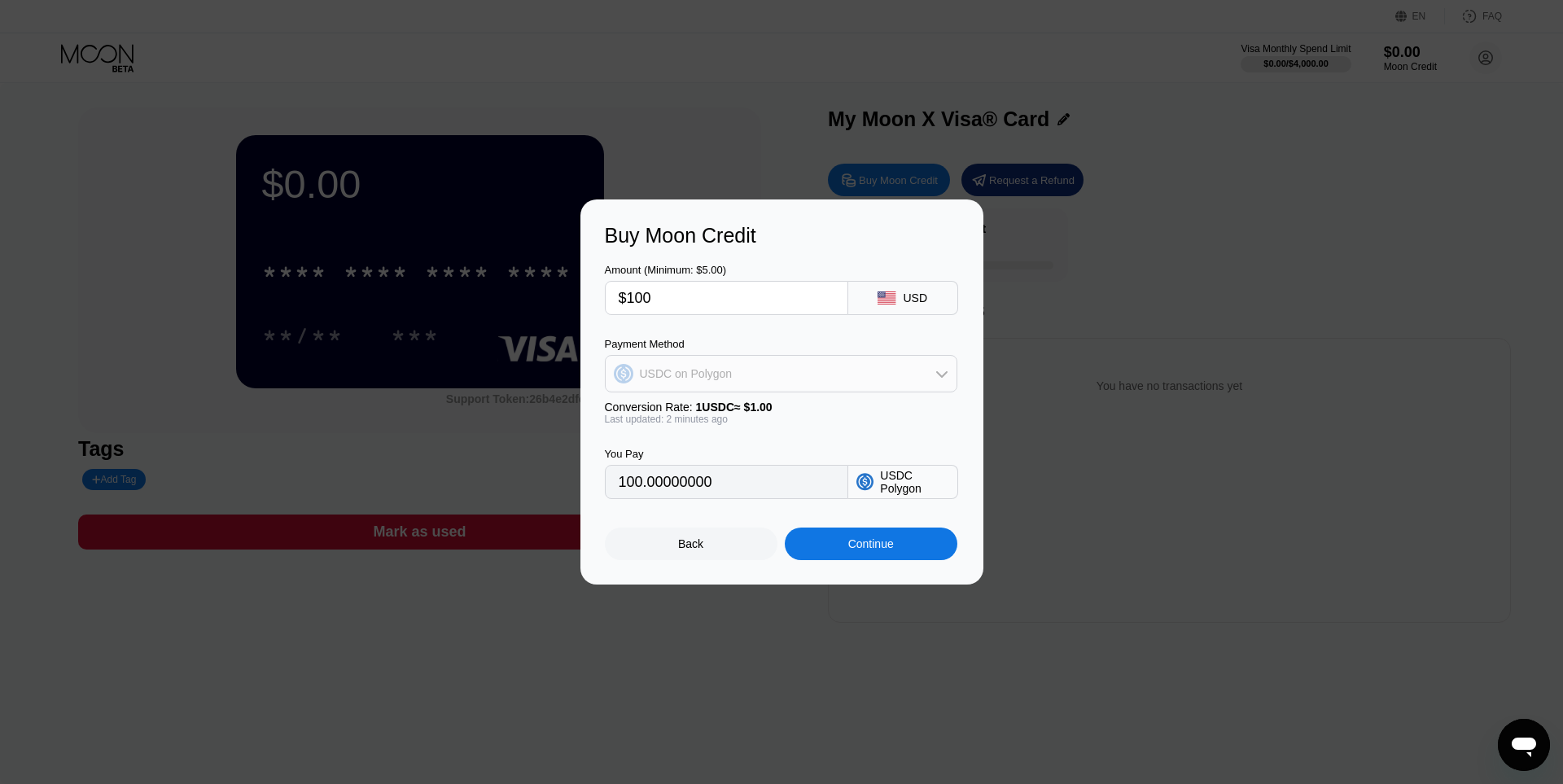
click at [716, 384] on div "USDC on Polygon" at bounding box center [782, 374] width 351 height 32
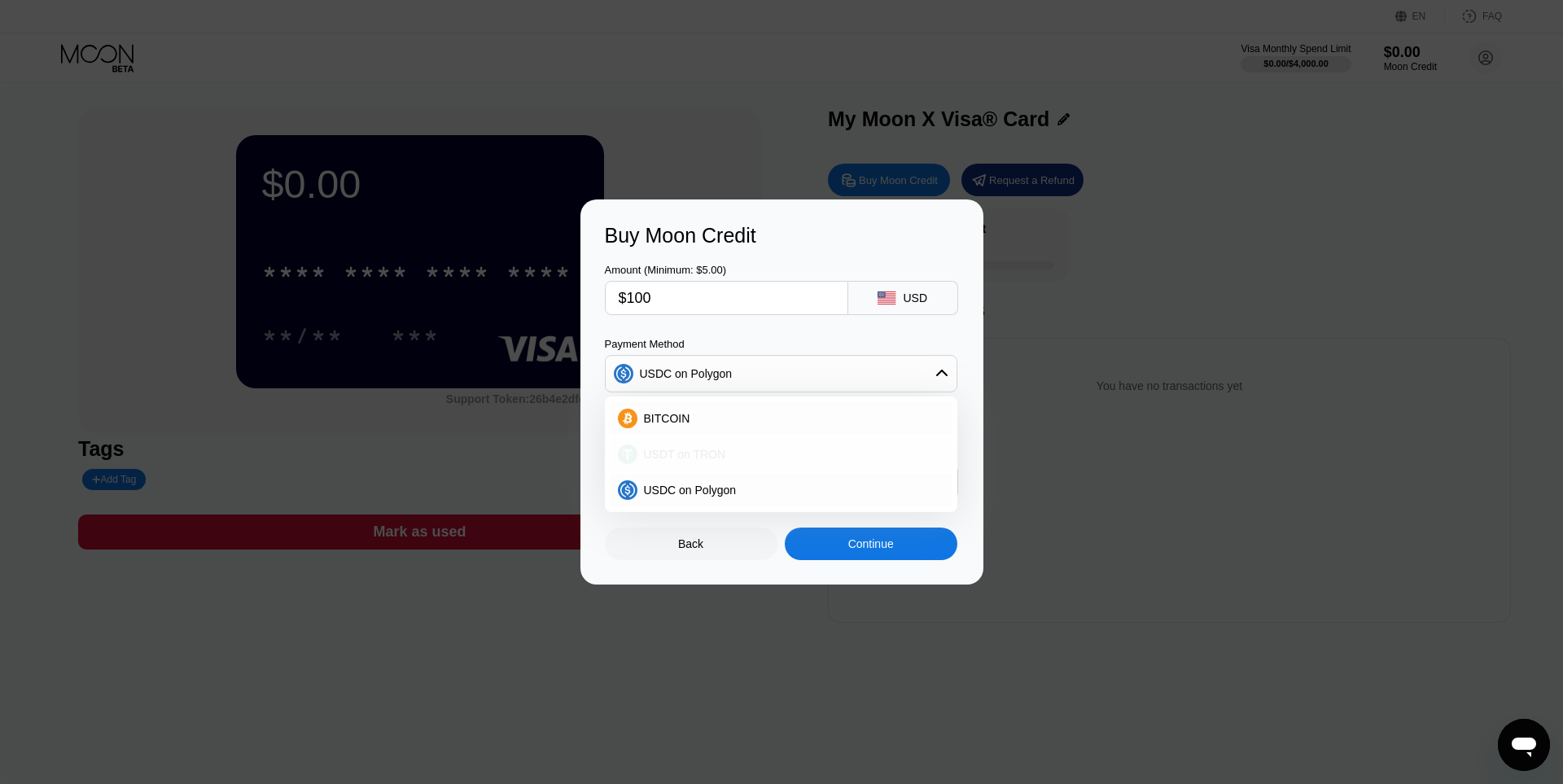
click at [701, 450] on span "USDT on TRON" at bounding box center [684, 454] width 82 height 13
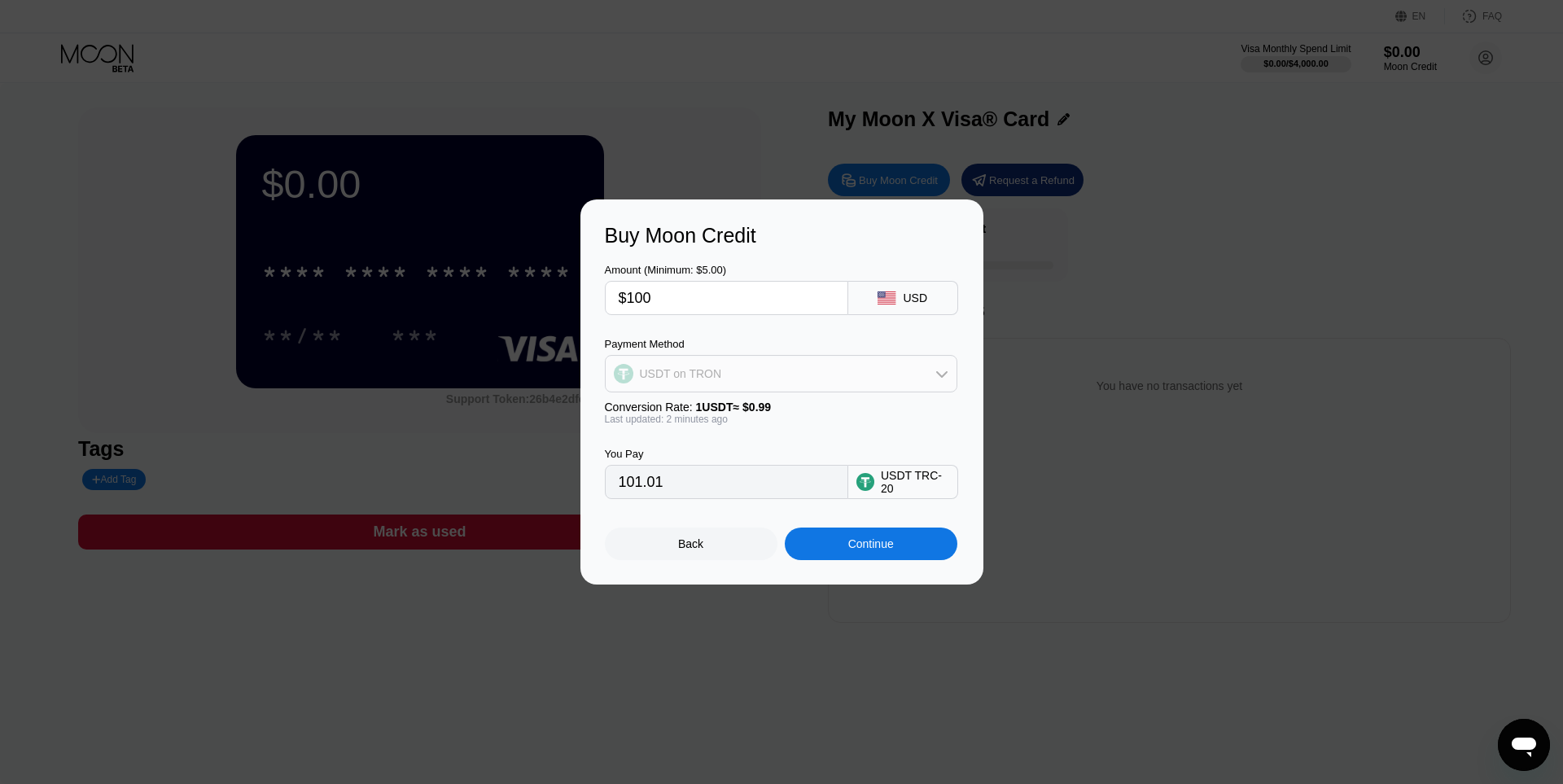
click at [709, 363] on div "USDT on TRON" at bounding box center [782, 374] width 351 height 32
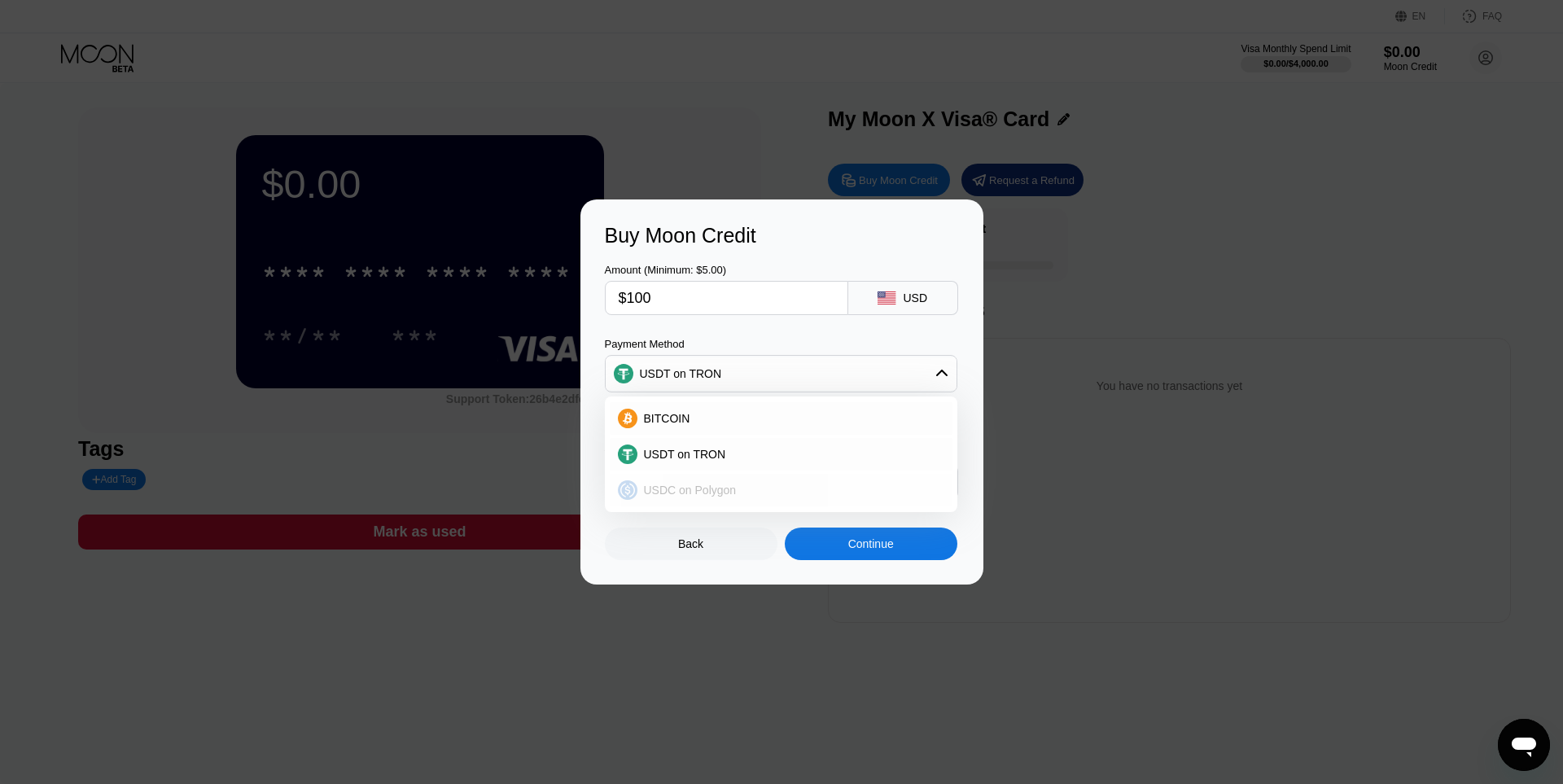
click at [700, 485] on span "USDC on Polygon" at bounding box center [690, 490] width 93 height 13
type input "100.00000000"
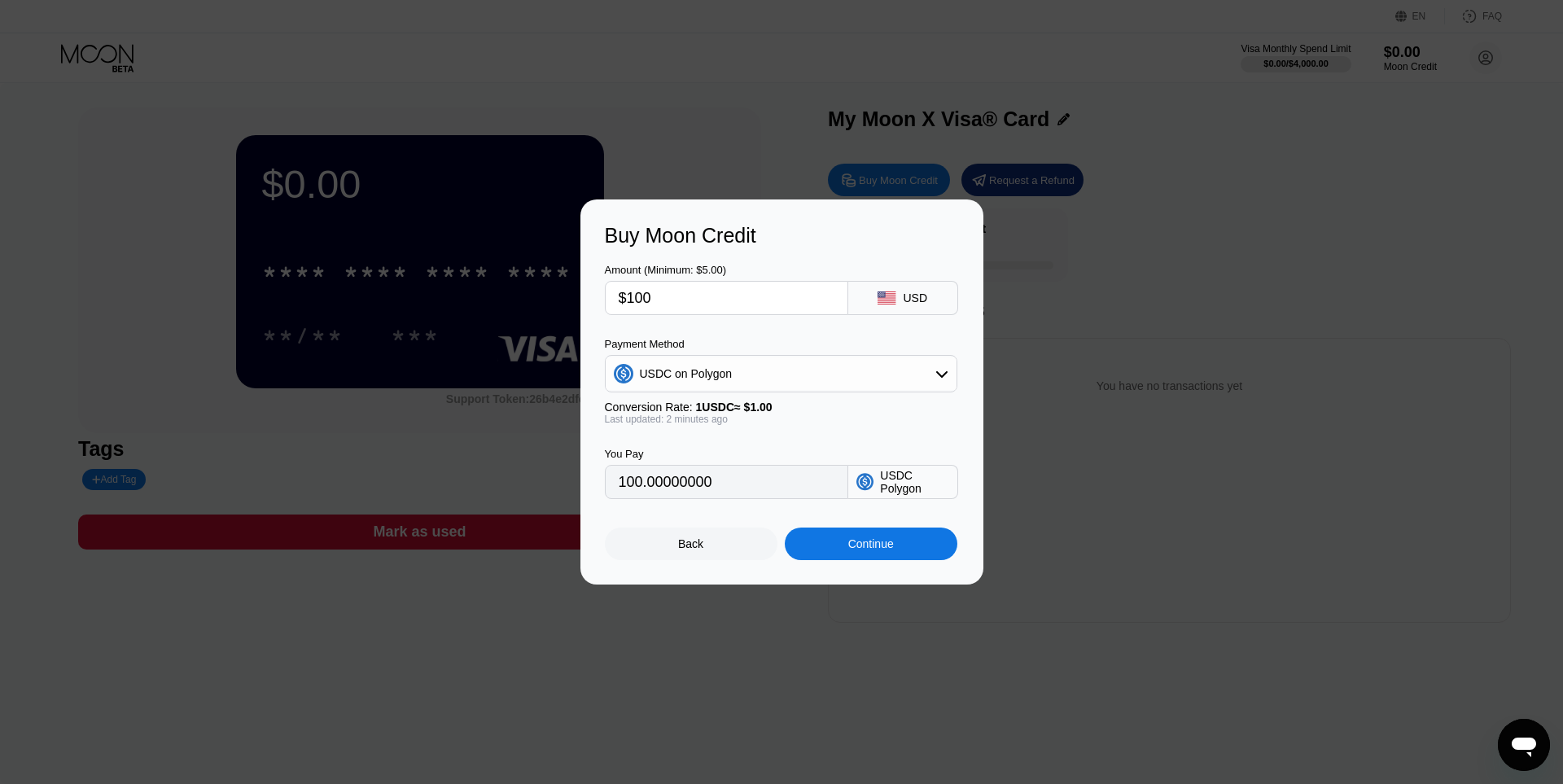
click at [1056, 258] on div "Buy Moon Credit Amount (Minimum: $5.00) $100 USD Payment Method USDC on Polygon…" at bounding box center [782, 392] width 1563 height 385
click at [693, 546] on div "Back" at bounding box center [691, 544] width 25 height 13
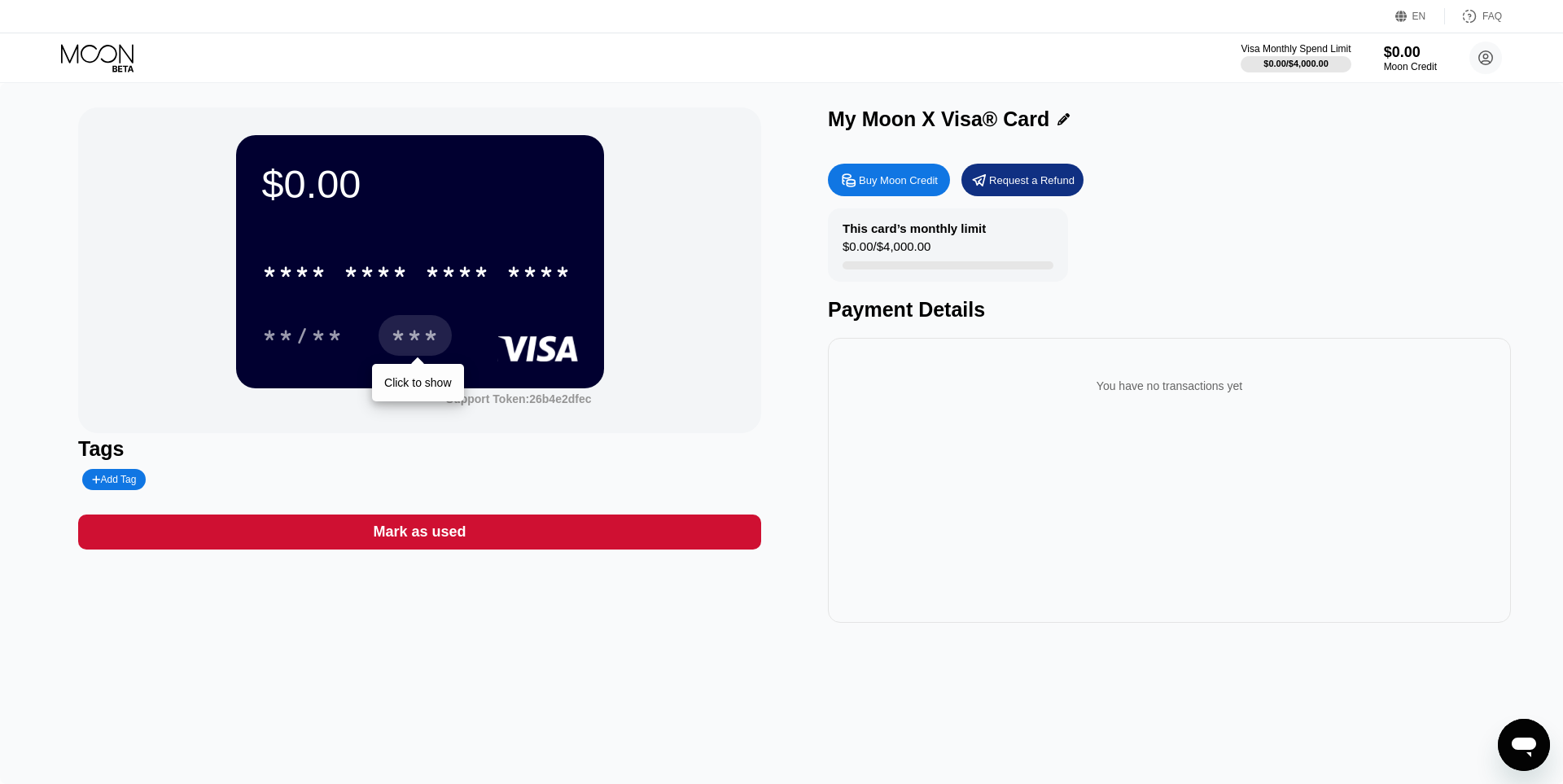
click at [427, 327] on div "***" at bounding box center [415, 338] width 49 height 26
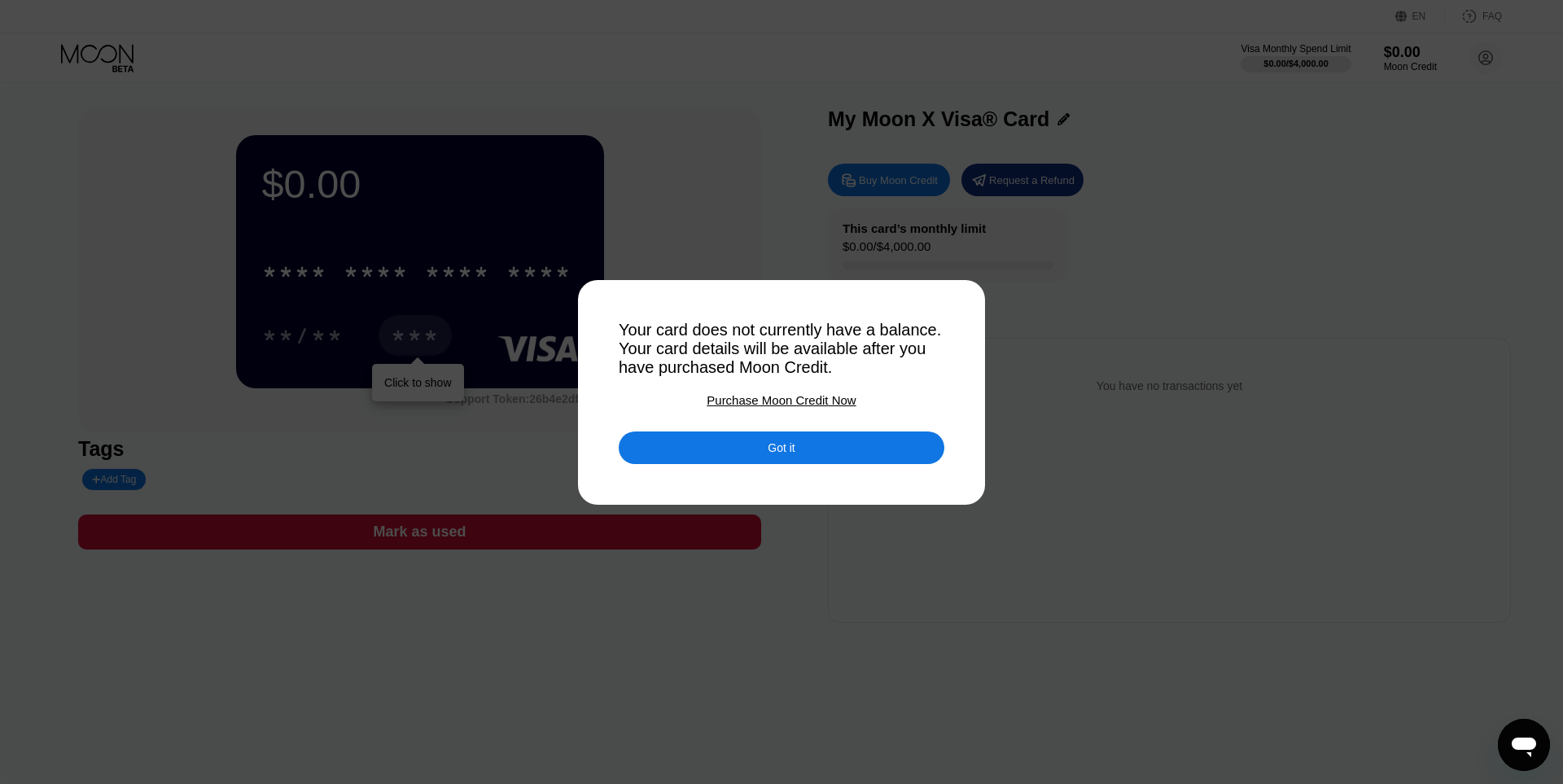
click at [789, 448] on div "Got it" at bounding box center [782, 447] width 27 height 14
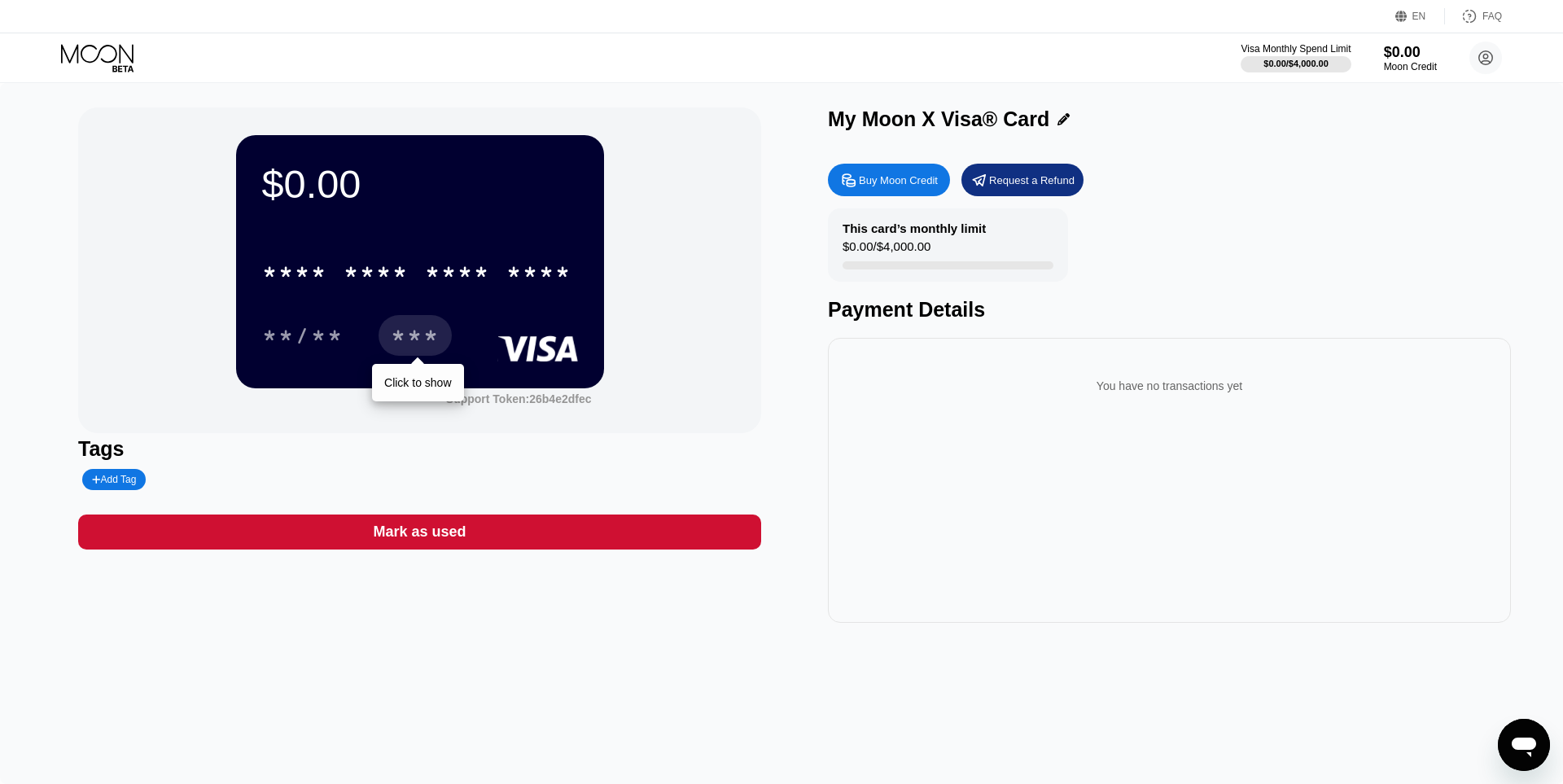
click at [1105, 105] on div "$0.00 * * * * * * * * * * * * **** **/** *** Click to show Support Token: 26b4e…" at bounding box center [782, 433] width 1563 height 700
click at [919, 181] on div "Buy Moon Credit" at bounding box center [899, 180] width 79 height 14
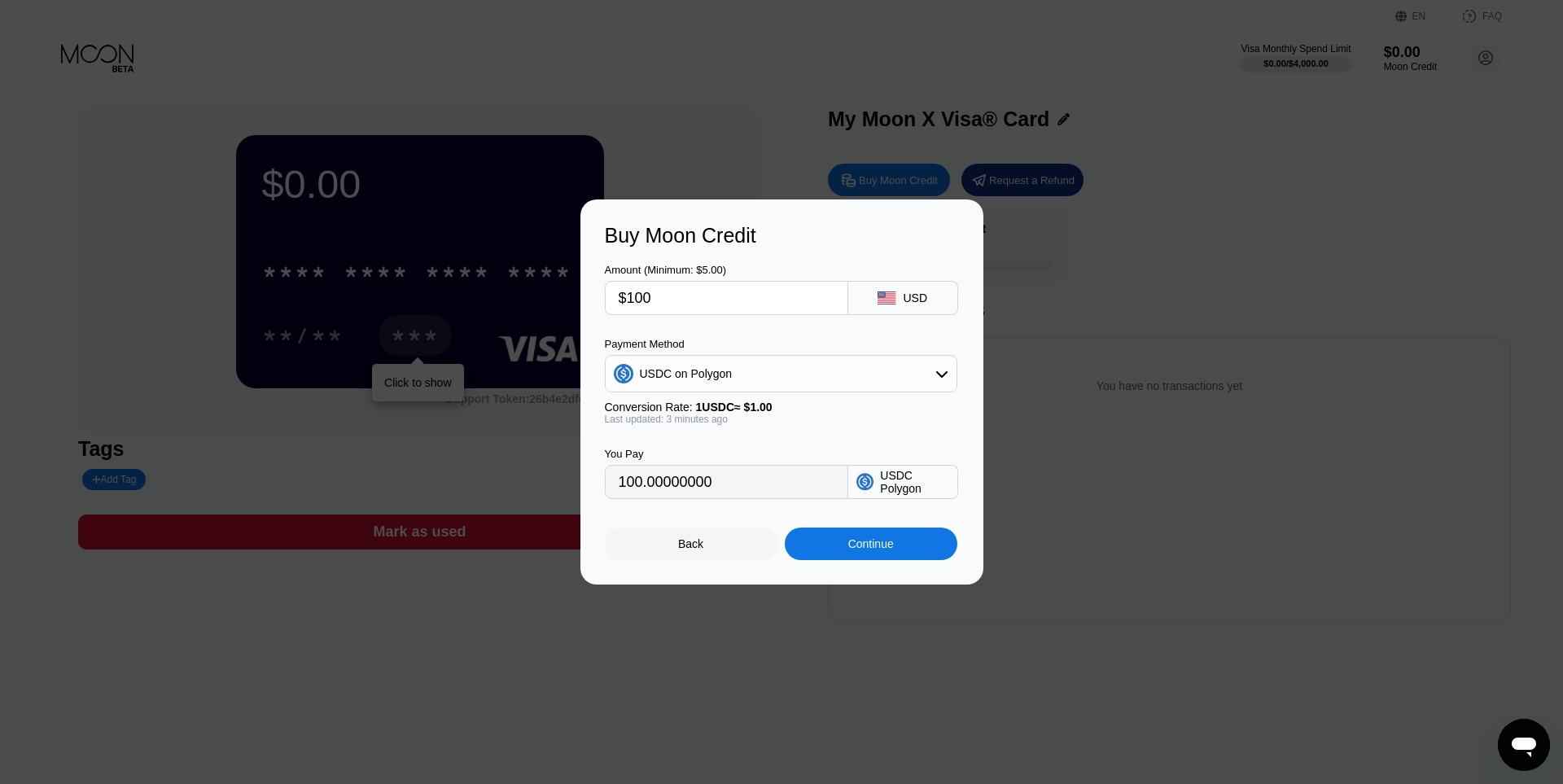
click at [791, 302] on input "$100" at bounding box center [727, 298] width 216 height 32
click at [1037, 273] on div "Buy Moon Credit Amount (Minimum: $5.00) $100 USD Payment Method USDC on Polygon…" at bounding box center [782, 392] width 1563 height 385
click at [682, 547] on div "Back" at bounding box center [691, 544] width 25 height 13
